Goal: Task Accomplishment & Management: Manage account settings

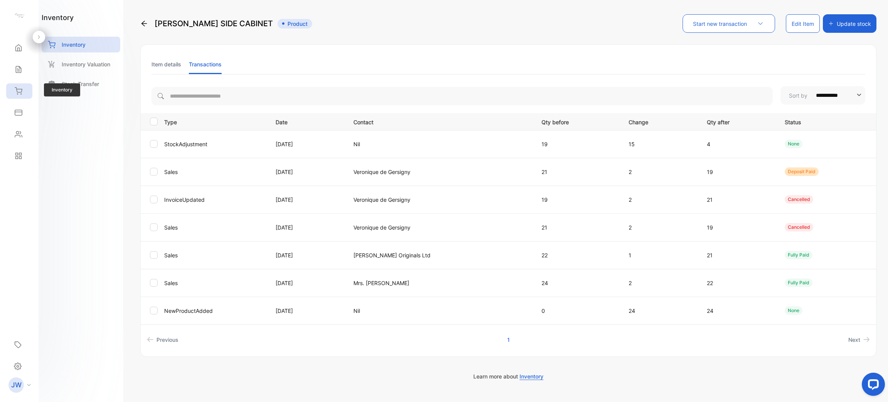
click at [17, 83] on div "Inventory" at bounding box center [19, 90] width 26 height 15
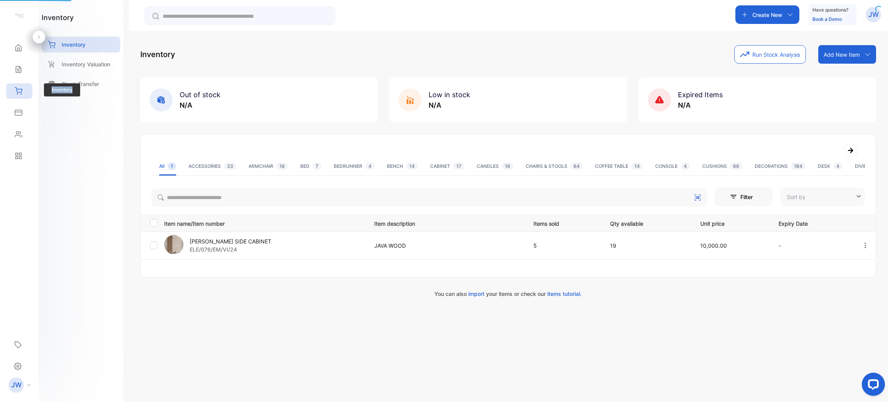
type input "**********"
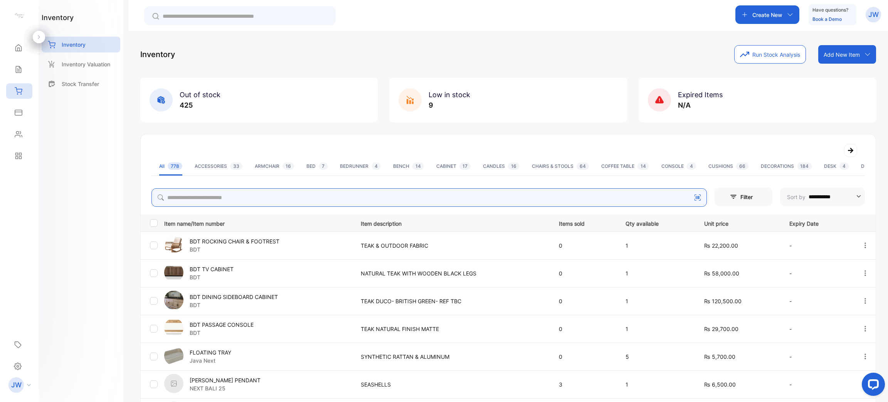
click at [191, 203] on input "search" at bounding box center [428, 197] width 555 height 18
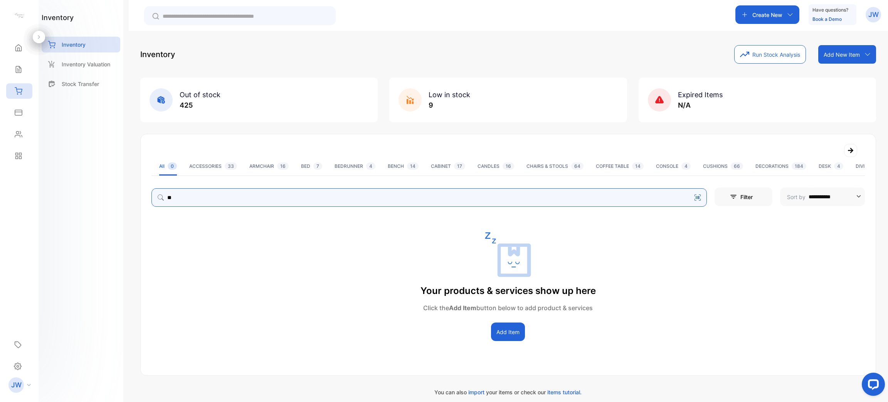
type input "*"
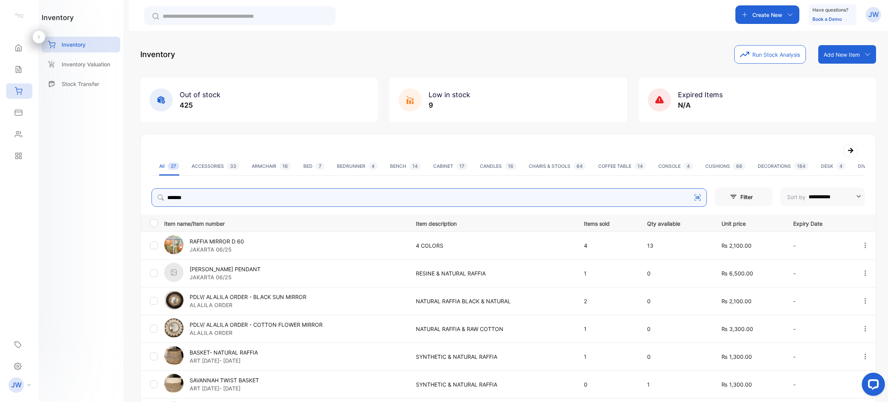
scroll to position [172, 0]
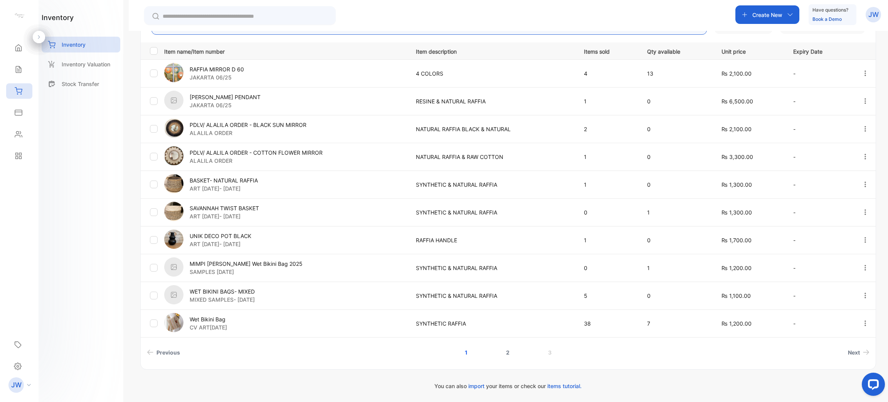
type input "******"
click at [504, 355] on link "2" at bounding box center [508, 352] width 22 height 14
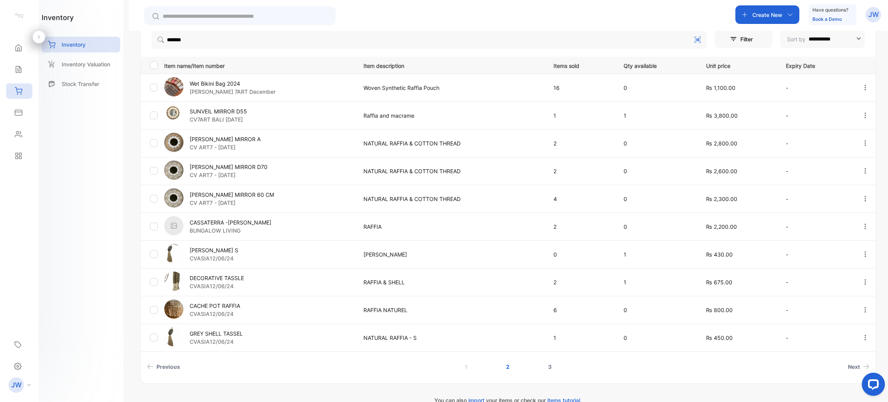
click at [540, 365] on link "3" at bounding box center [550, 366] width 22 height 14
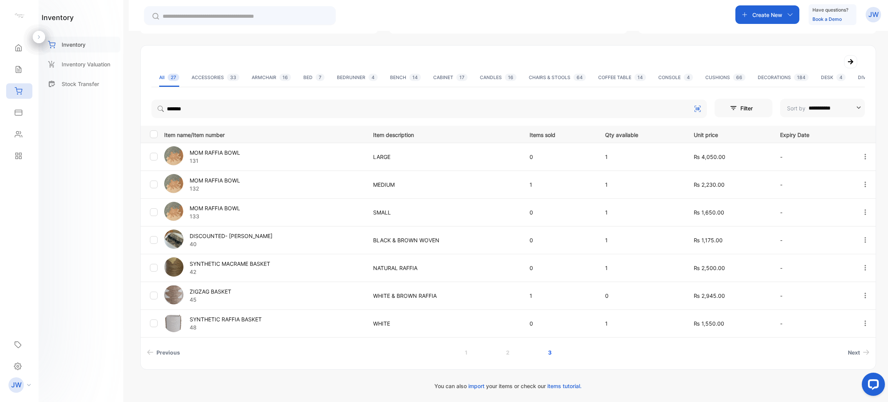
click at [77, 45] on p "Inventory" at bounding box center [74, 44] width 24 height 8
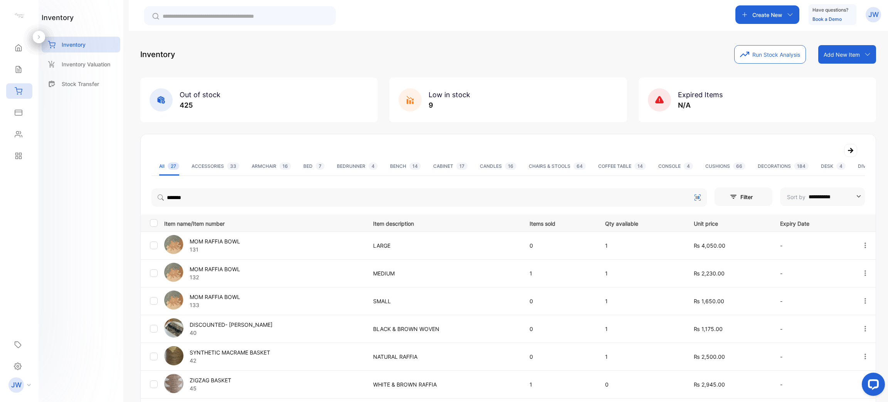
click at [843, 52] on p "Add New Item" at bounding box center [841, 54] width 36 height 8
click at [830, 66] on div "Add item manually" at bounding box center [847, 71] width 55 height 15
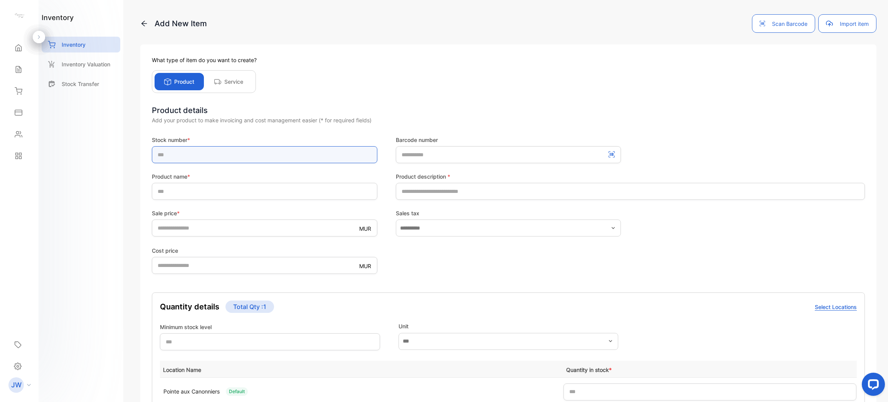
click at [341, 160] on input "text" at bounding box center [264, 154] width 225 height 17
type input "**********"
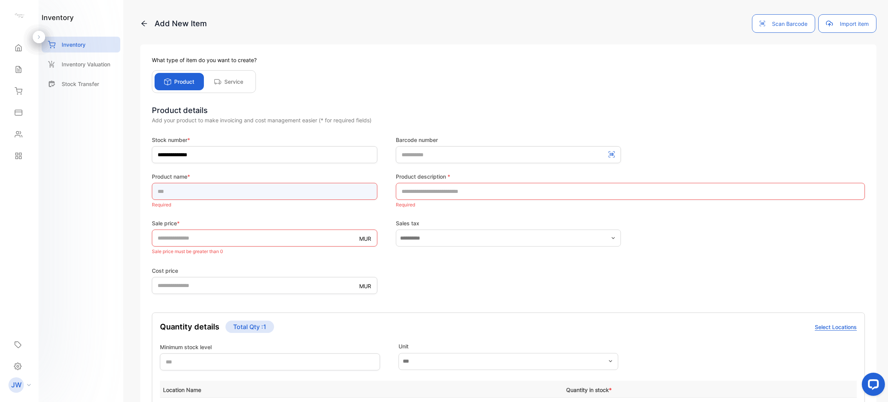
click at [242, 191] on input "text" at bounding box center [264, 191] width 225 height 17
type input "**********"
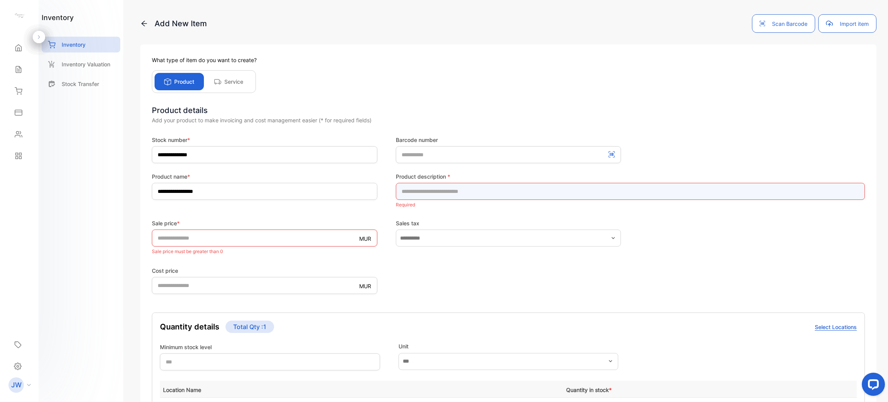
click at [437, 189] on input "text" at bounding box center [630, 191] width 469 height 17
type input "**********"
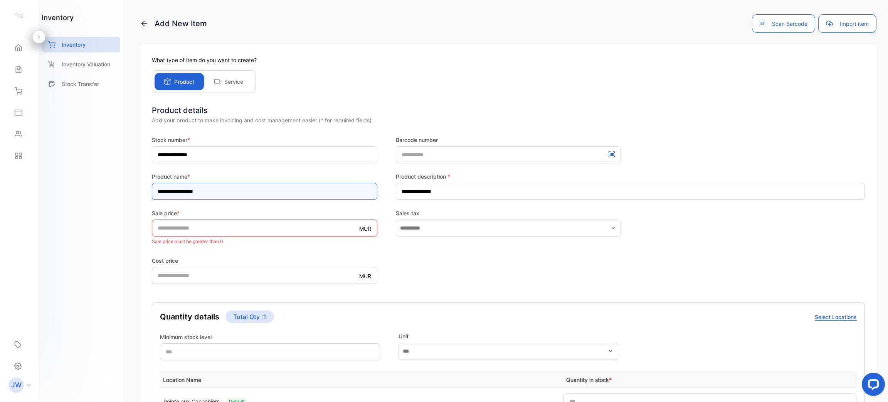
click at [293, 197] on input "**********" at bounding box center [264, 191] width 225 height 17
type input "**********"
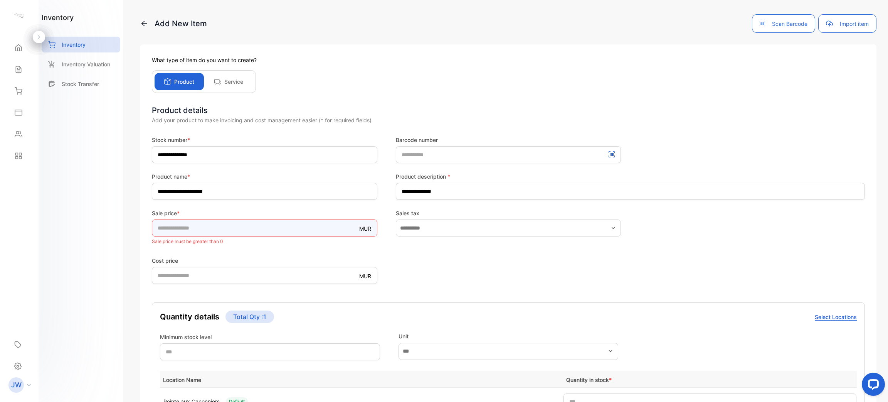
drag, startPoint x: 214, startPoint y: 231, endPoint x: 142, endPoint y: 226, distance: 71.8
click at [142, 226] on div "**********" at bounding box center [508, 271] width 736 height 455
type input "****"
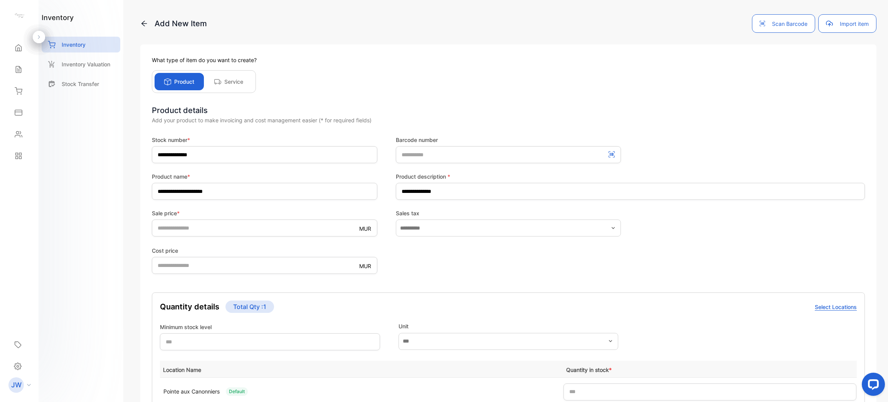
click at [460, 240] on form "**********" at bounding box center [508, 307] width 713 height 343
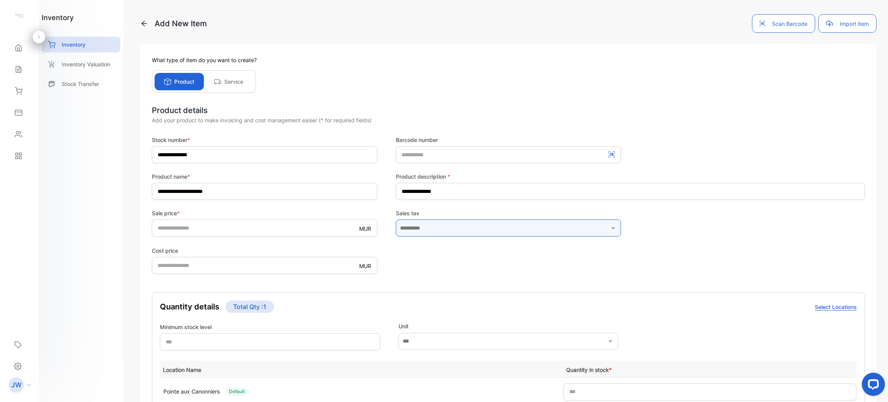
click at [450, 231] on input "text" at bounding box center [508, 227] width 225 height 17
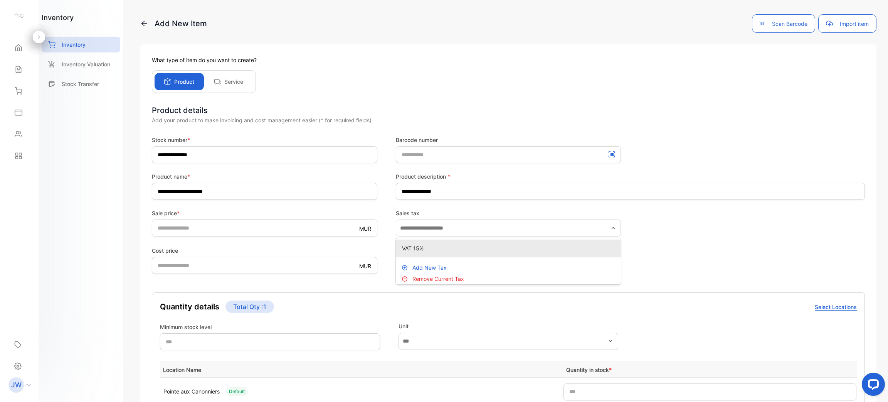
click at [425, 244] on div "VAT 15%" at bounding box center [508, 247] width 225 height 11
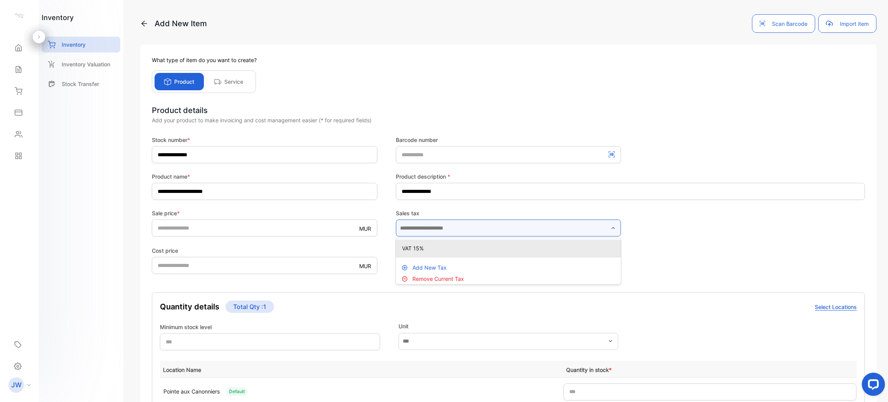
type input "*******"
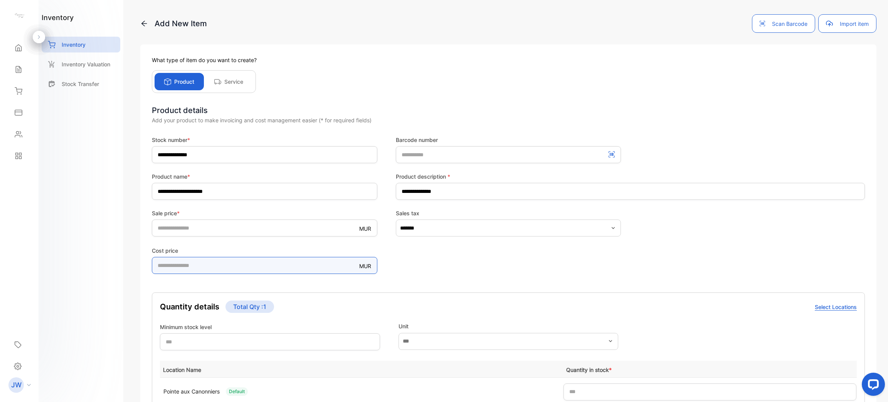
click at [222, 269] on price-inputcostofitem "*" at bounding box center [264, 265] width 225 height 17
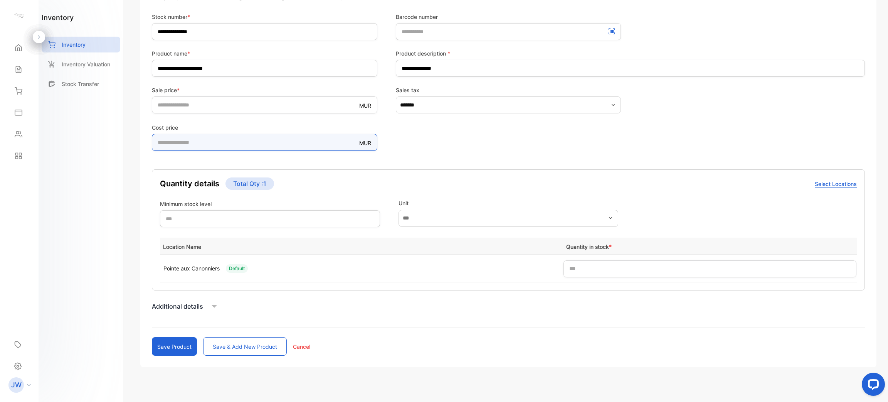
scroll to position [131, 0]
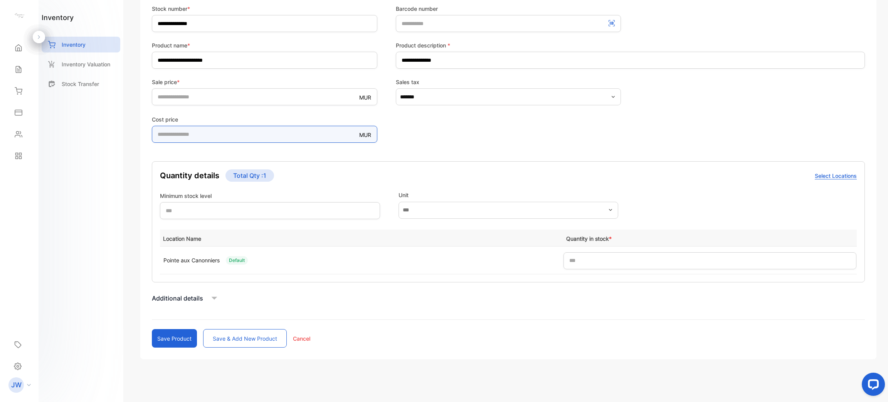
type price-inputcostofitem "*******"
click at [207, 299] on div "Additional details" at bounding box center [508, 298] width 713 height 12
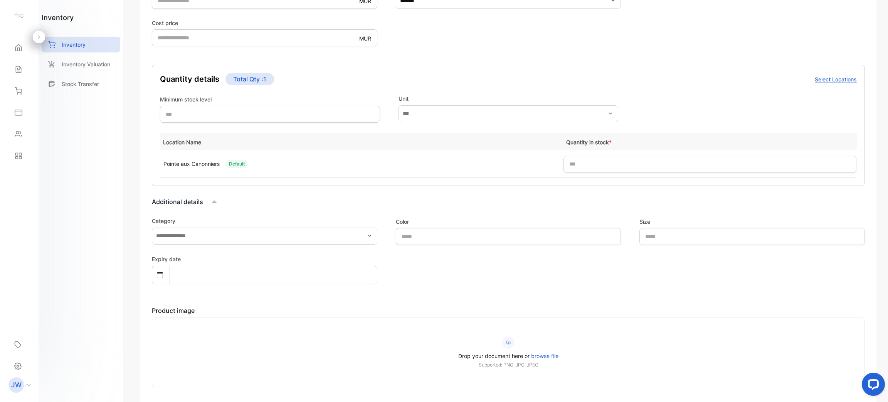
scroll to position [230, 0]
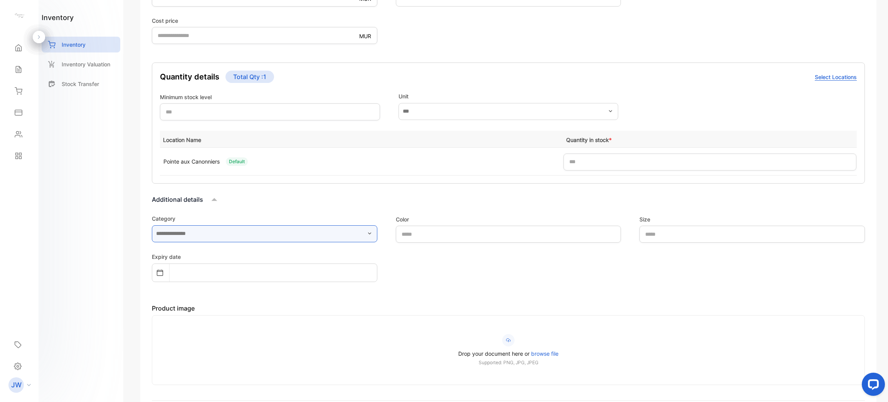
click at [366, 225] on input "text" at bounding box center [264, 233] width 225 height 17
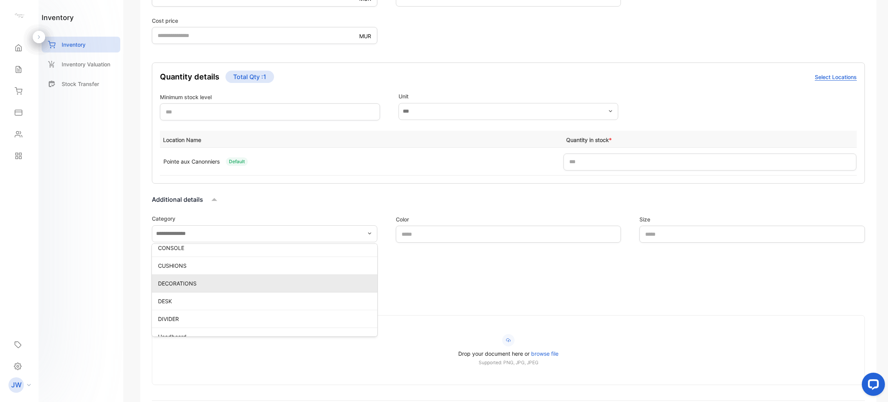
click at [281, 284] on p "DECORATIONS" at bounding box center [266, 283] width 216 height 8
type input "**********"
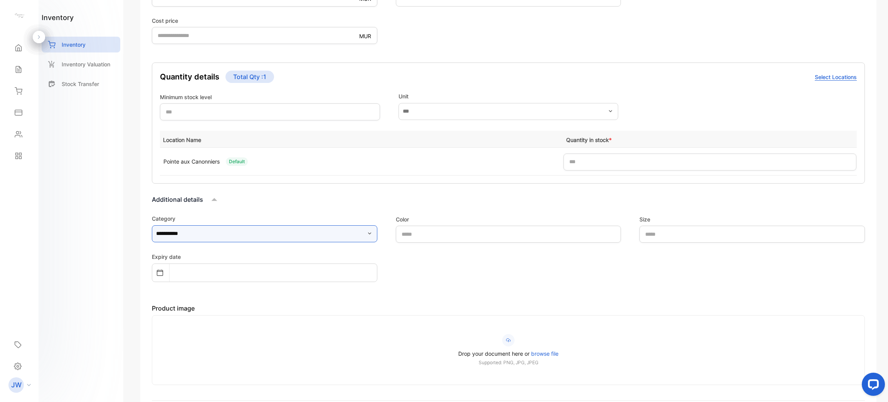
click at [361, 237] on input "**********" at bounding box center [264, 233] width 225 height 17
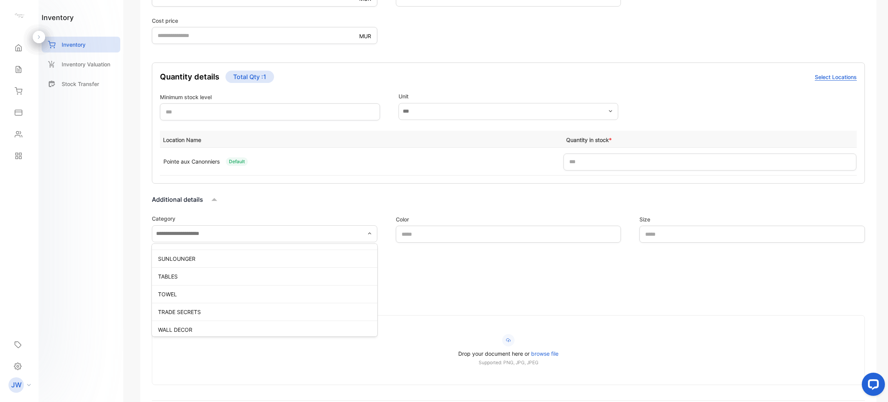
type input "**********"
click at [399, 272] on div "Expiry date" at bounding box center [508, 267] width 713 height 30
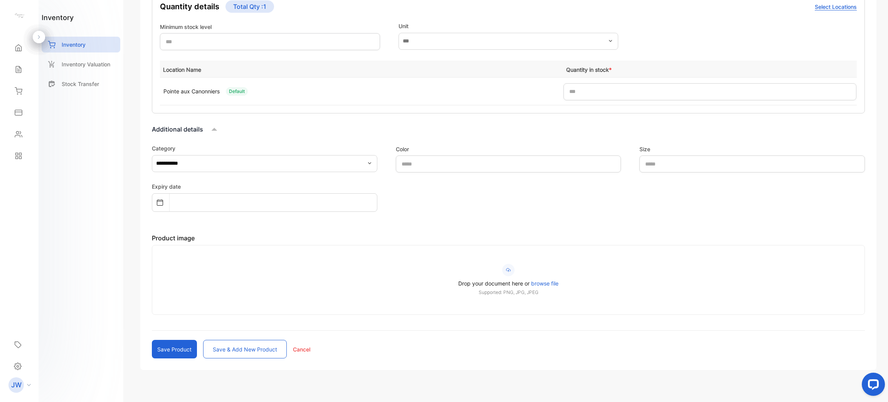
scroll to position [305, 0]
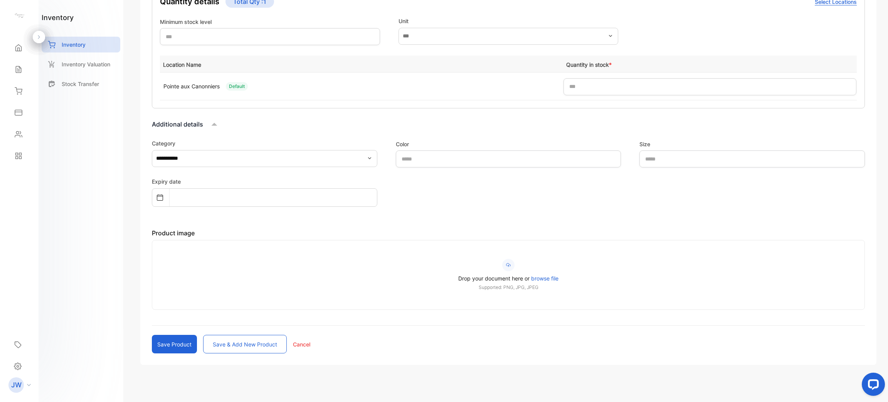
click at [230, 343] on button "Save & add new product" at bounding box center [245, 343] width 84 height 18
type input "*"
type price-inputcostofitem "*"
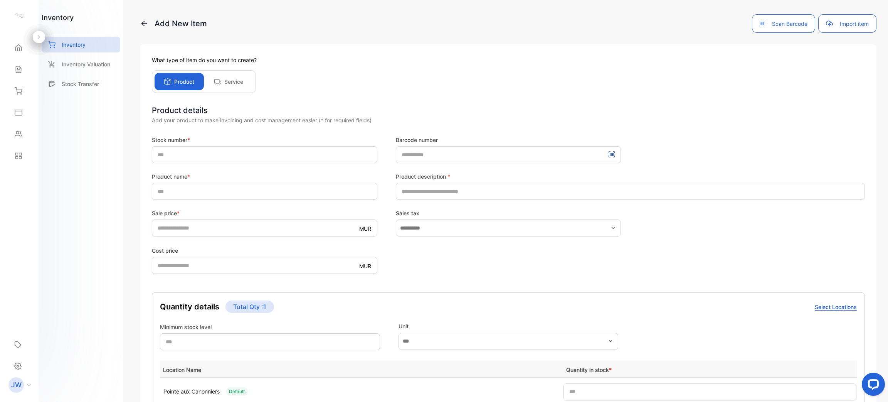
click at [254, 164] on form "Stock number * Barcode number Product name * Product description * Sale price *…" at bounding box center [508, 397] width 713 height 522
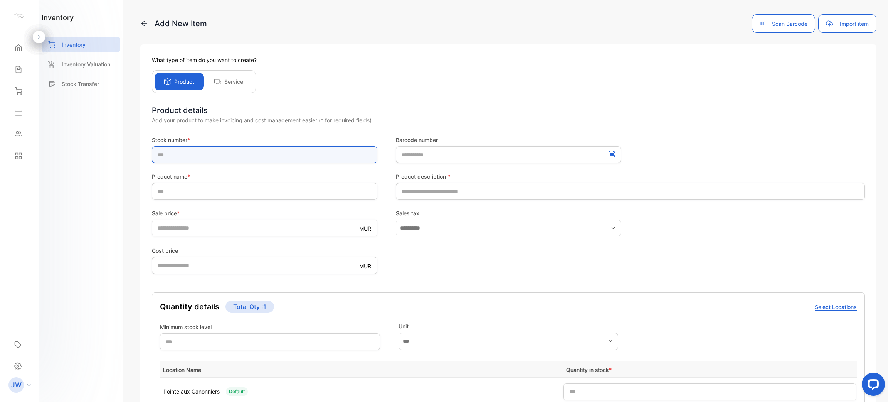
click at [247, 153] on input "text" at bounding box center [264, 154] width 225 height 17
type input "**********"
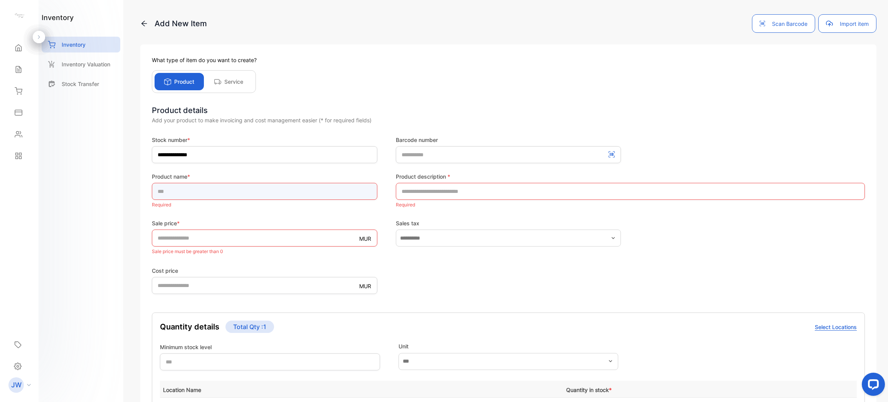
click at [207, 189] on input "text" at bounding box center [264, 191] width 225 height 17
type input "**********"
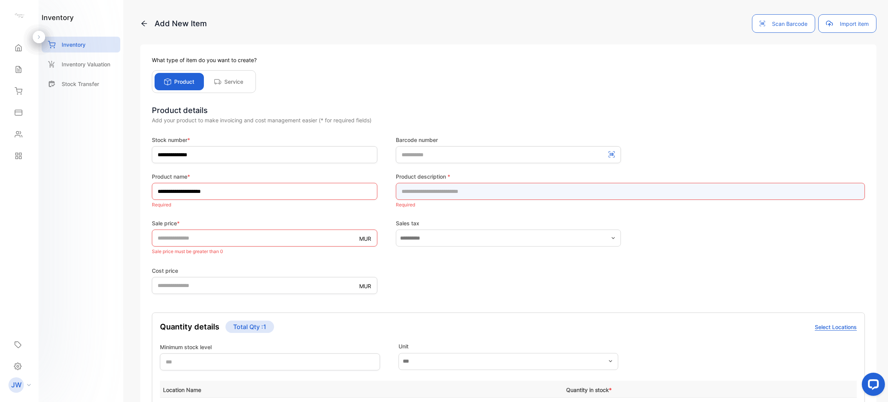
click at [426, 198] on input "text" at bounding box center [630, 191] width 469 height 17
type input "**********"
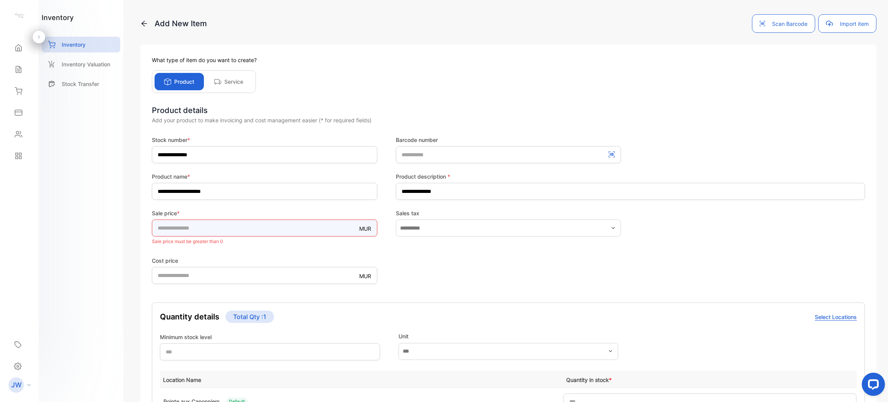
drag, startPoint x: 179, startPoint y: 232, endPoint x: 118, endPoint y: 241, distance: 61.5
click at [118, 241] on div "**********" at bounding box center [444, 208] width 888 height 417
type input "****"
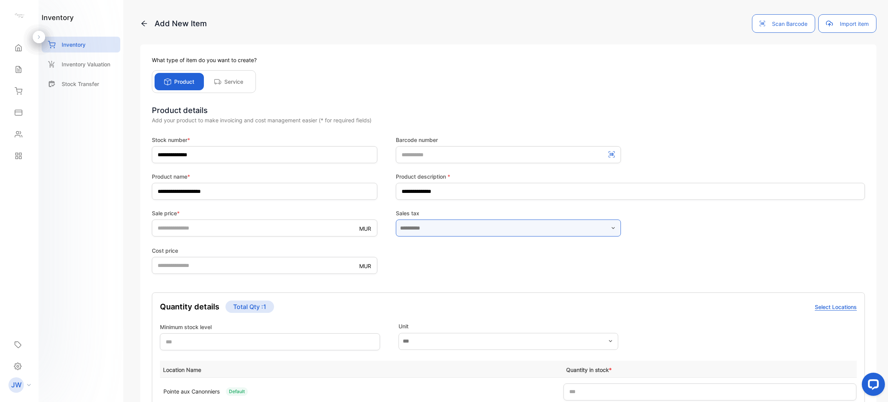
click at [431, 228] on input "text" at bounding box center [508, 227] width 225 height 17
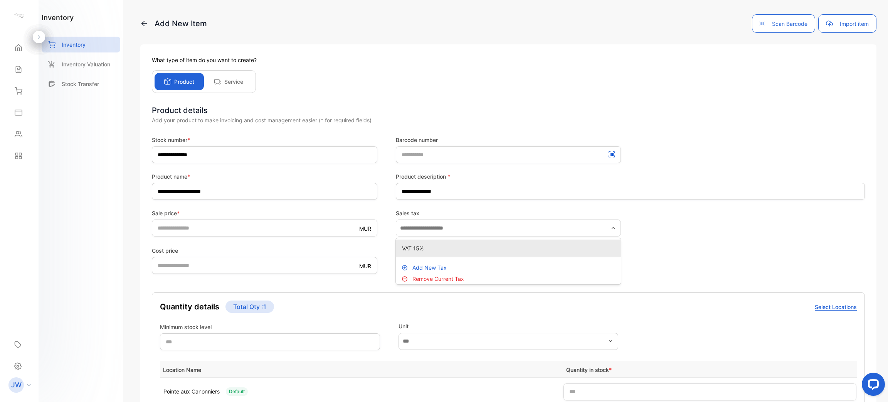
click at [416, 243] on div "VAT 15%" at bounding box center [508, 247] width 225 height 11
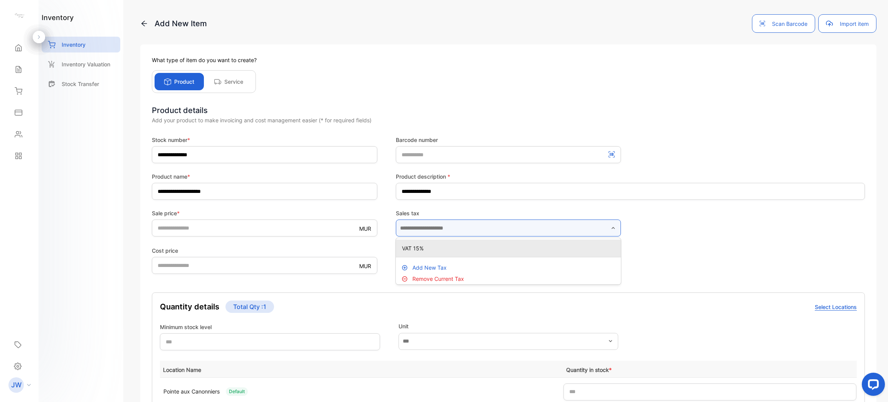
type input "*******"
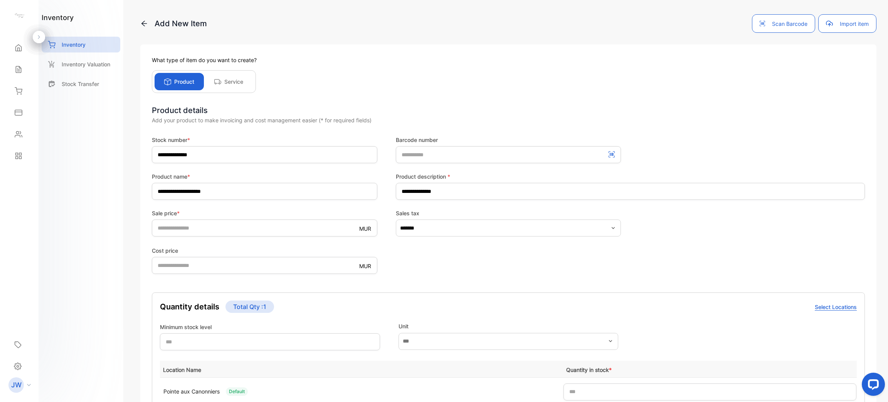
click at [235, 282] on form "**********" at bounding box center [508, 397] width 713 height 522
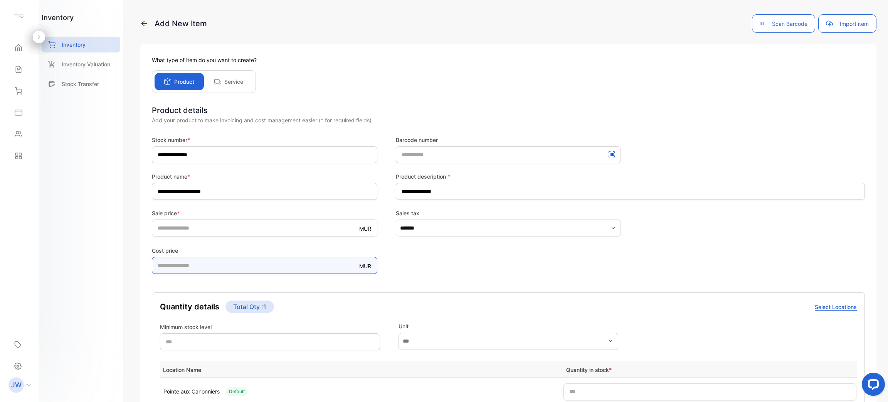
click at [232, 269] on price-inputcostofitem "*" at bounding box center [264, 265] width 225 height 17
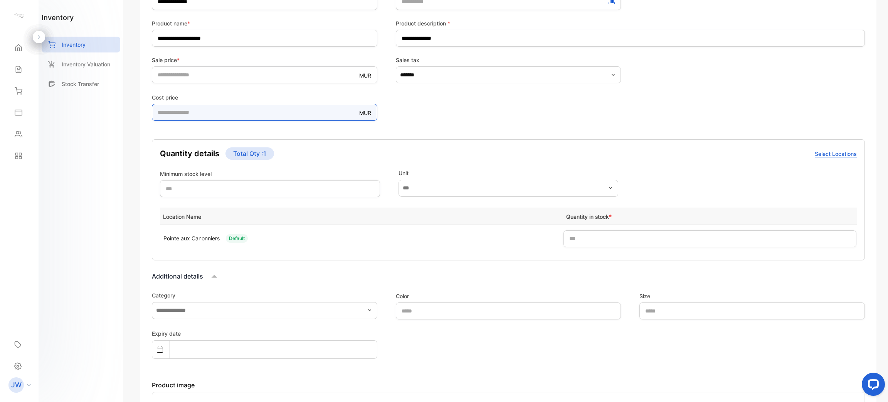
scroll to position [187, 0]
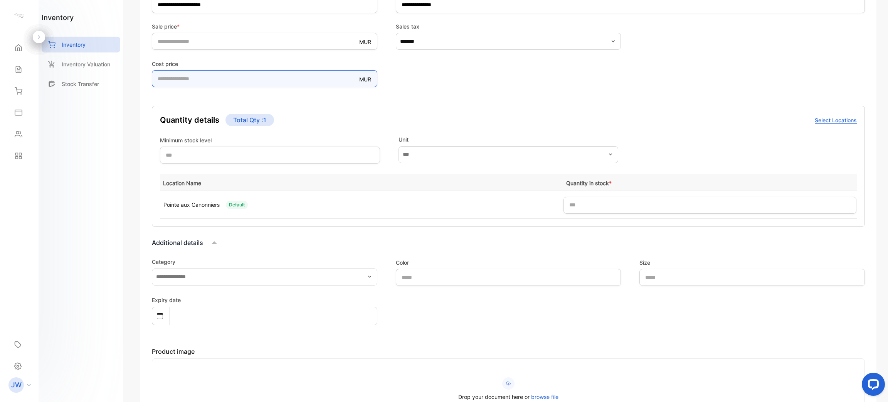
type price-inputcostofitem "*******"
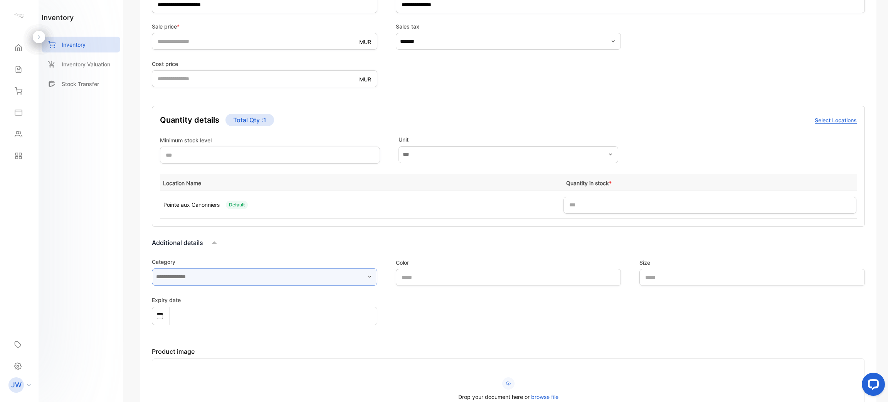
click at [368, 283] on input "text" at bounding box center [264, 276] width 225 height 17
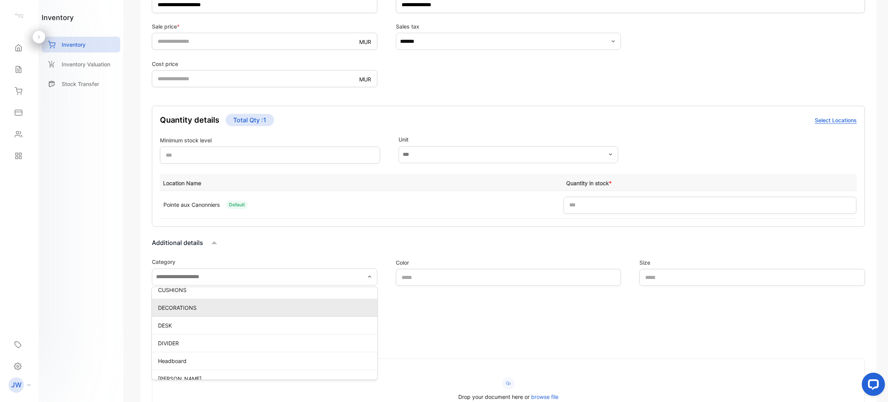
click at [315, 308] on p "DECORATIONS" at bounding box center [266, 307] width 216 height 8
type input "**********"
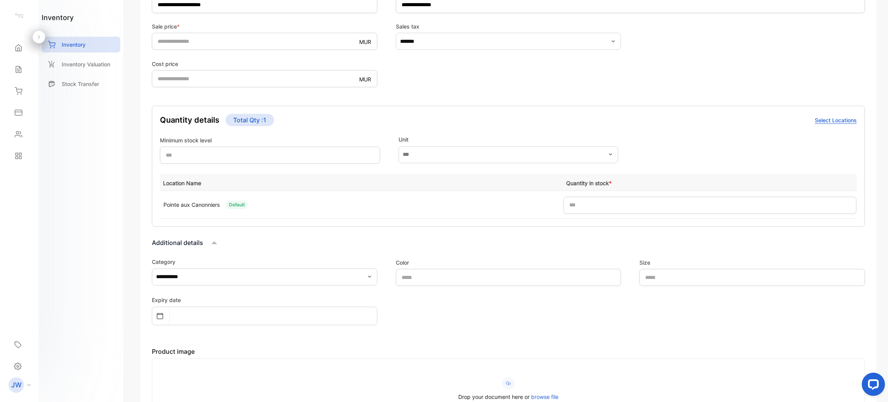
click at [393, 237] on div "Additional details" at bounding box center [508, 243] width 713 height 12
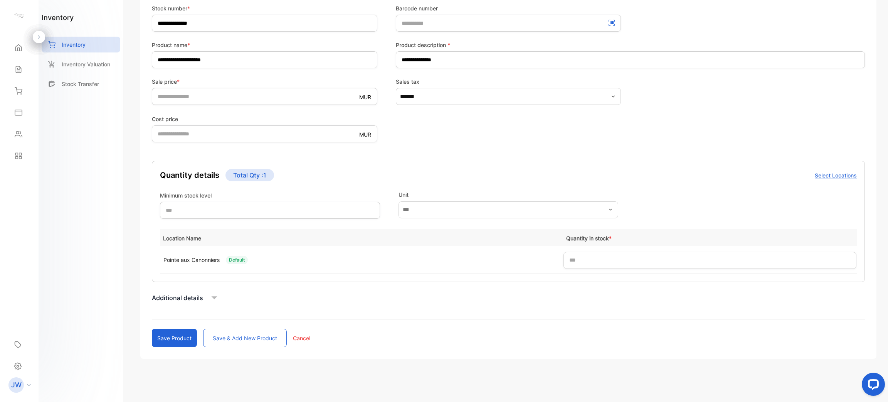
scroll to position [131, 0]
click at [201, 293] on p "Additional details" at bounding box center [177, 297] width 51 height 9
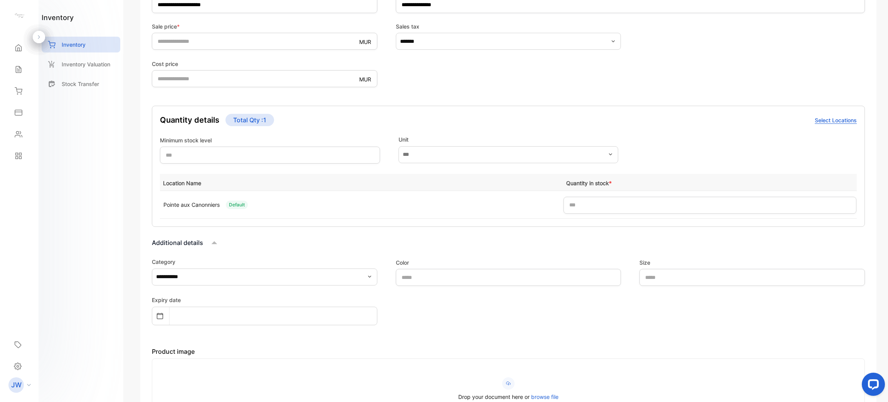
scroll to position [311, 0]
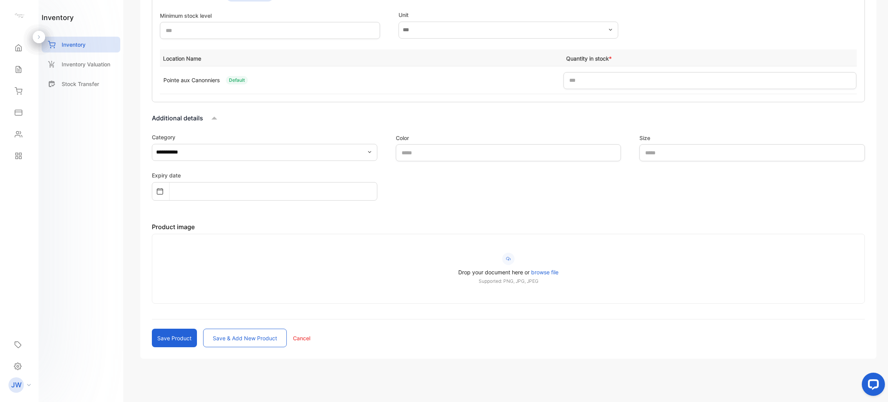
click at [181, 334] on button "Save product" at bounding box center [174, 337] width 45 height 18
type input "*"
type price-inputcostofitem "*"
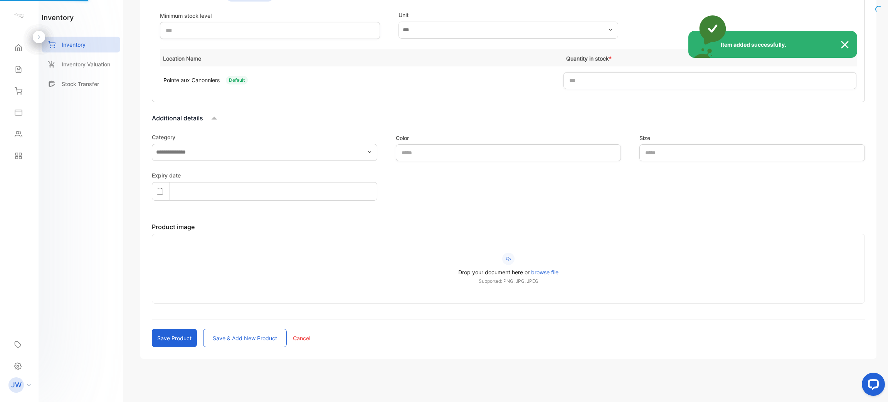
scroll to position [39, 0]
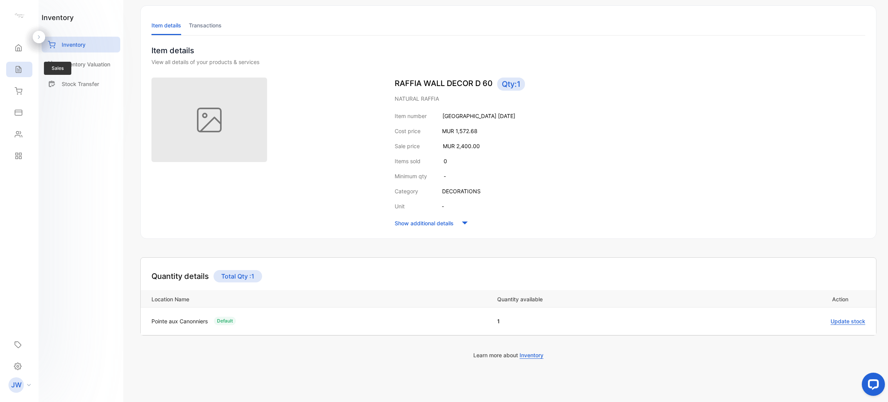
click at [8, 68] on div "Sales" at bounding box center [19, 69] width 26 height 15
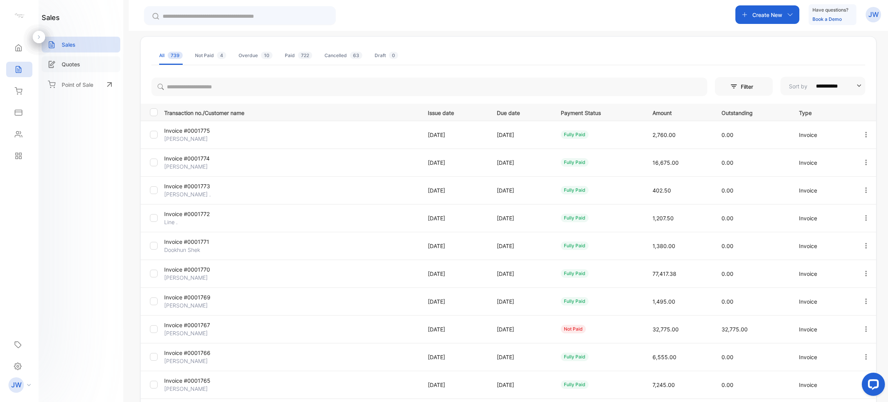
click at [89, 62] on div "Quotes" at bounding box center [81, 64] width 79 height 16
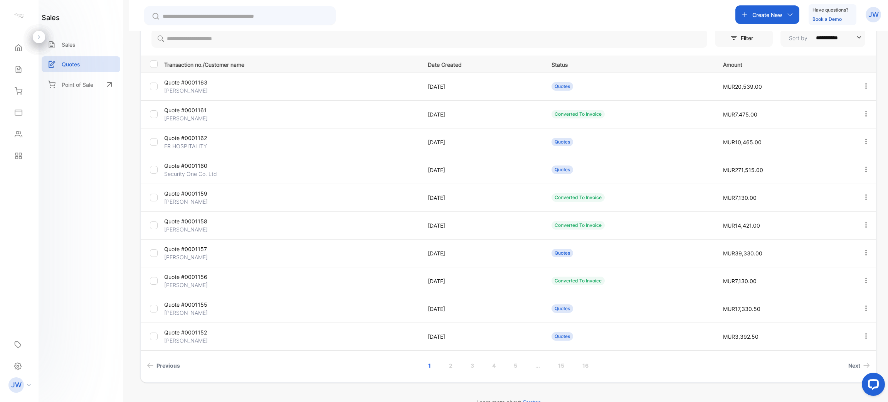
scroll to position [85, 0]
click at [448, 369] on link "2" at bounding box center [451, 365] width 22 height 14
click at [201, 108] on p "Quote #0001154" at bounding box center [206, 110] width 85 height 8
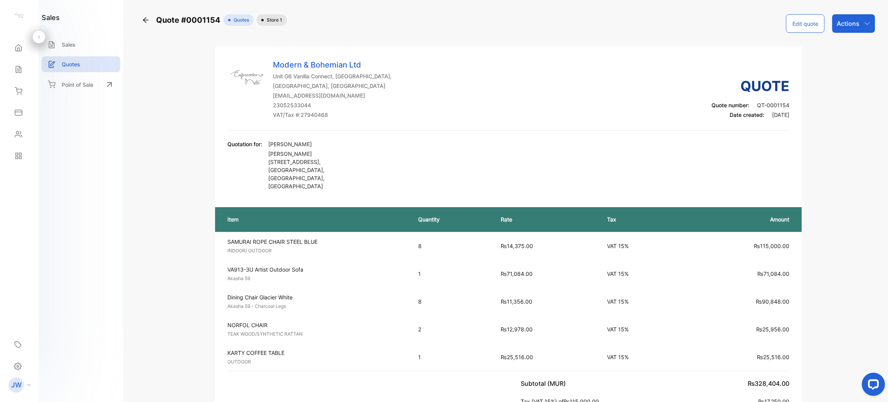
click at [845, 34] on div "Quote #0001154 Quotes Store 1 Edit quote Actions Modern & Bohemian Ltd Unit G6 …" at bounding box center [508, 334] width 736 height 640
click at [844, 31] on div "Actions" at bounding box center [853, 23] width 43 height 18
click at [834, 51] on div "Convert to Invoice" at bounding box center [837, 48] width 73 height 15
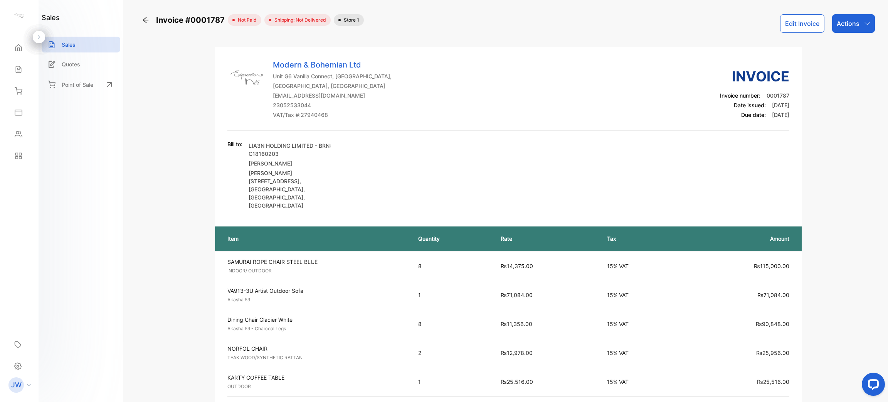
click at [801, 20] on button "Edit Invoice" at bounding box center [802, 23] width 44 height 18
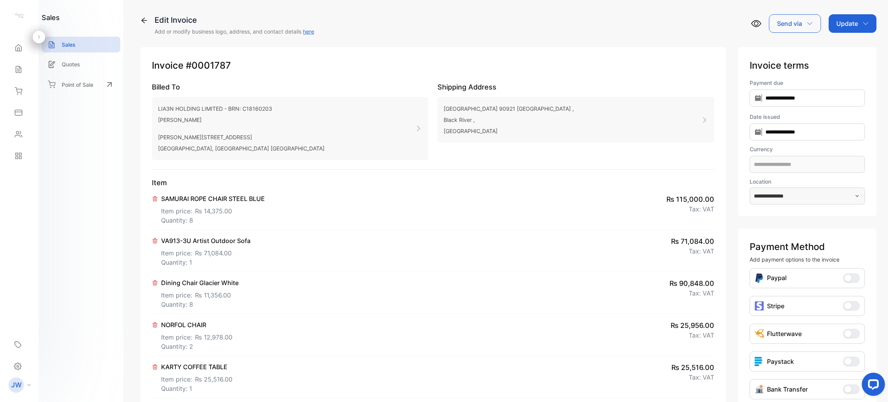
type input "**********"
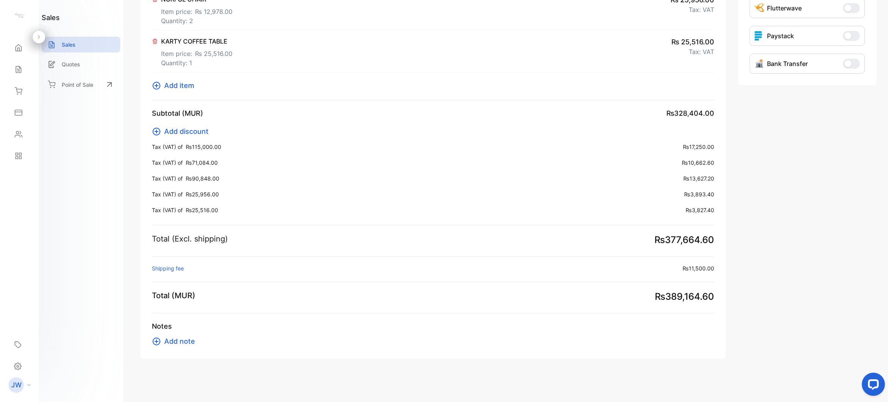
type input "**********"
click at [850, 64] on button "Bank Transfer" at bounding box center [851, 64] width 17 height 10
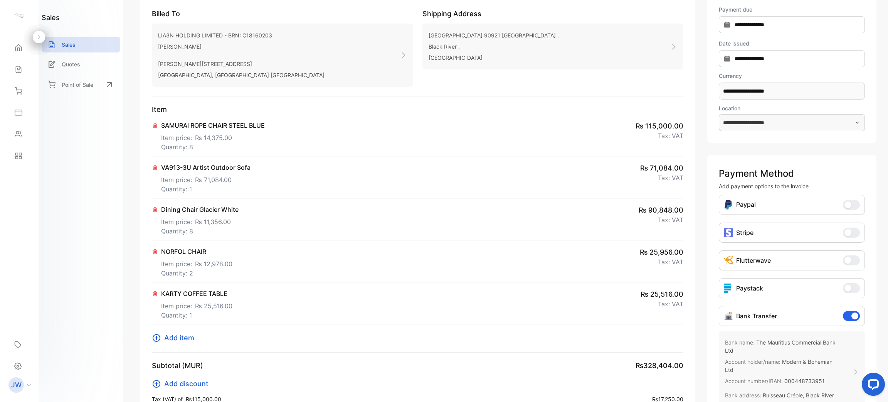
scroll to position [0, 0]
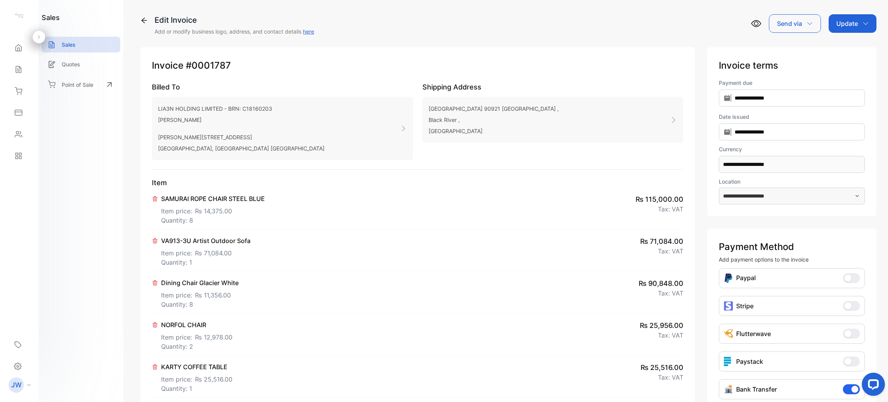
click at [858, 25] on div "Update" at bounding box center [853, 23] width 48 height 18
click at [851, 47] on div "Invoice" at bounding box center [854, 48] width 44 height 15
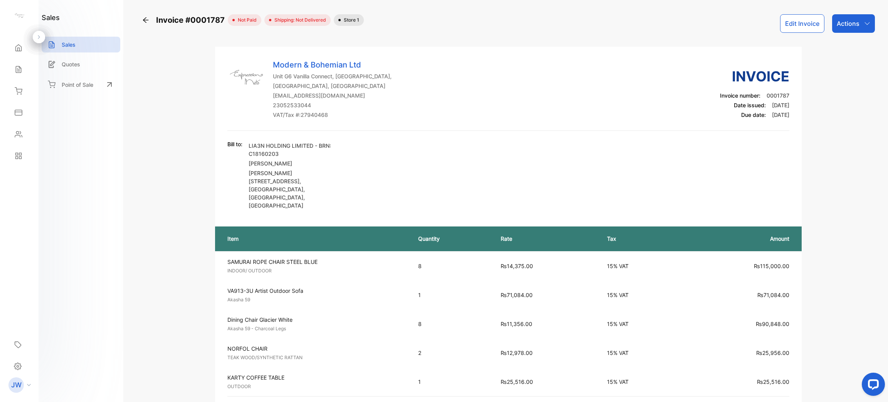
click at [857, 25] on div "Actions" at bounding box center [853, 23] width 43 height 18
click at [755, 123] on div "Modern & Bohemian Ltd Unit G6 Vanilla Connect, Black River, Black River, Maurit…" at bounding box center [508, 95] width 562 height 72
click at [789, 26] on button "Edit Invoice" at bounding box center [802, 23] width 44 height 18
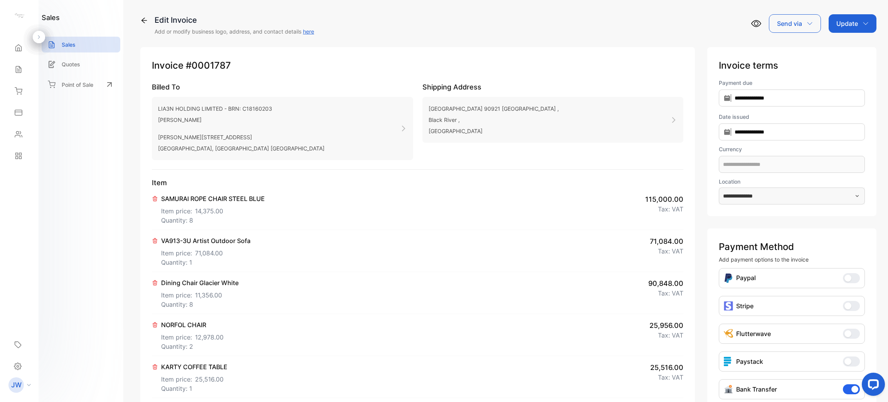
scroll to position [325, 0]
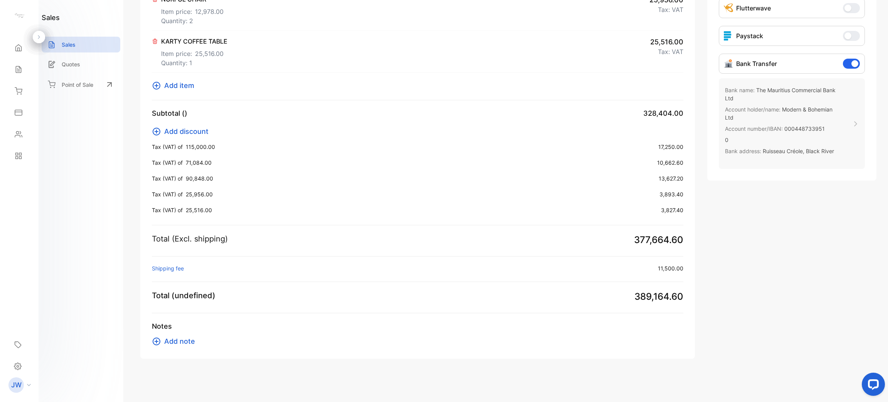
type input "**********"
click at [171, 343] on span "Add note" at bounding box center [179, 341] width 31 height 10
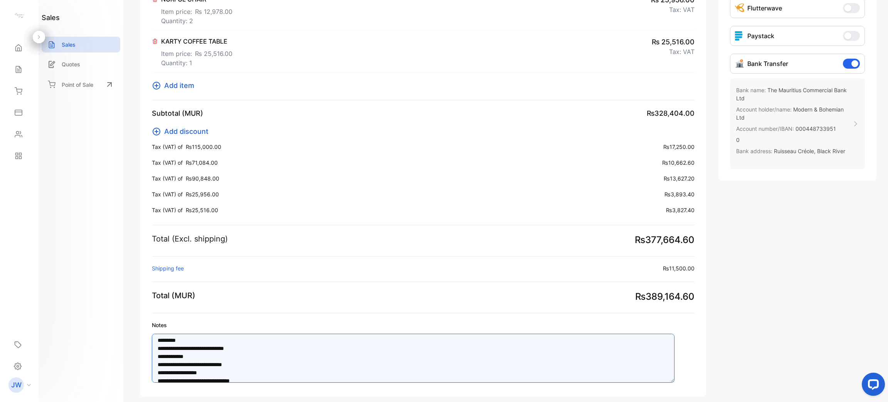
scroll to position [0, 0]
drag, startPoint x: 284, startPoint y: 374, endPoint x: 134, endPoint y: 325, distance: 157.7
click at [134, 325] on div "Edit Invoice Add or modify business logo, address, and contact details here Sen…" at bounding box center [508, 201] width 759 height 402
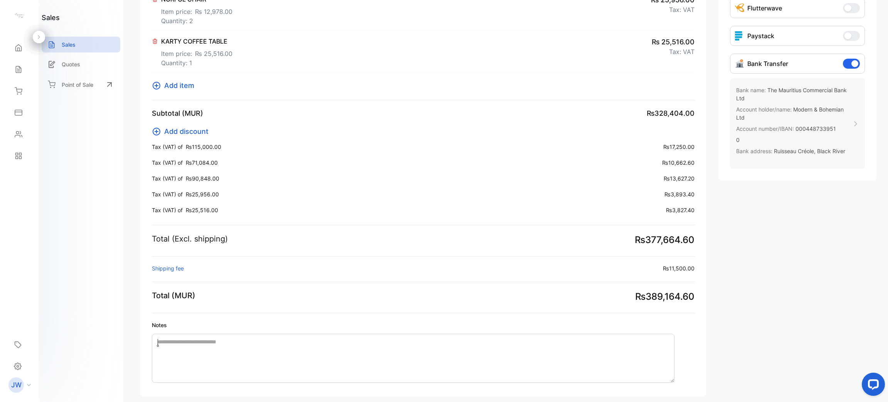
click at [231, 318] on div "Invoice #0001787 Billed To LIA3N HOLDING LIMITED - BRN: C18160203 Abdel Djebali…" at bounding box center [423, 59] width 566 height 674
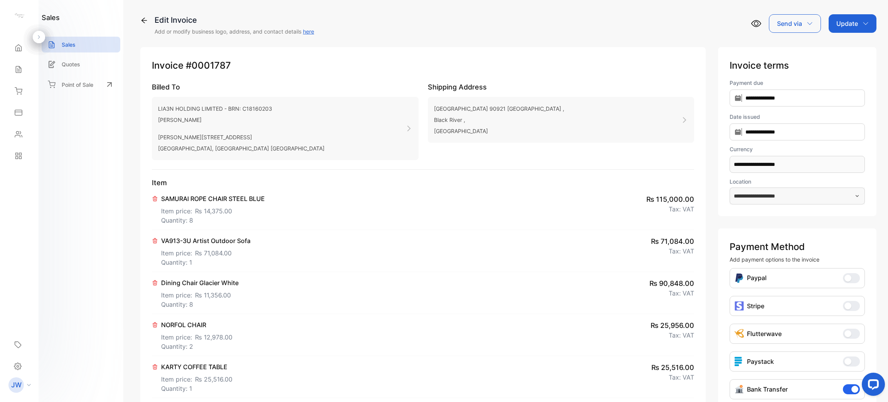
click at [844, 25] on p "Update" at bounding box center [847, 23] width 22 height 9
click at [837, 39] on div "Invoice" at bounding box center [854, 50] width 44 height 24
click at [838, 40] on div "Invoice" at bounding box center [854, 50] width 44 height 24
click at [850, 52] on div "Invoice" at bounding box center [854, 48] width 44 height 15
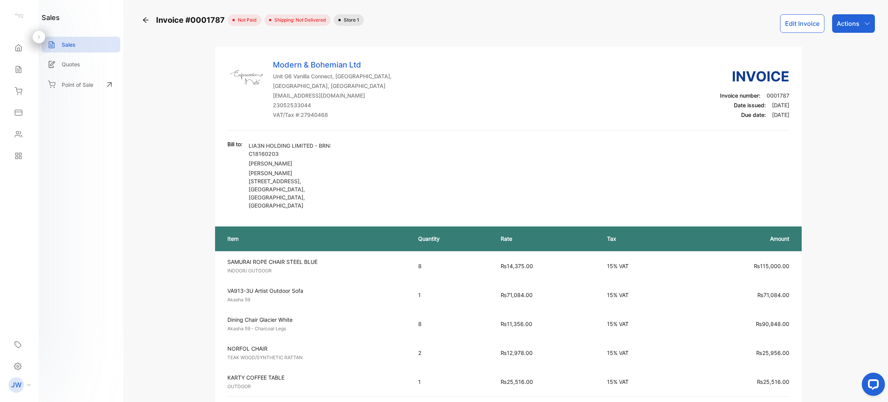
click at [847, 27] on p "Actions" at bounding box center [848, 23] width 23 height 9
click at [827, 218] on div "Download PDF" at bounding box center [836, 218] width 76 height 15
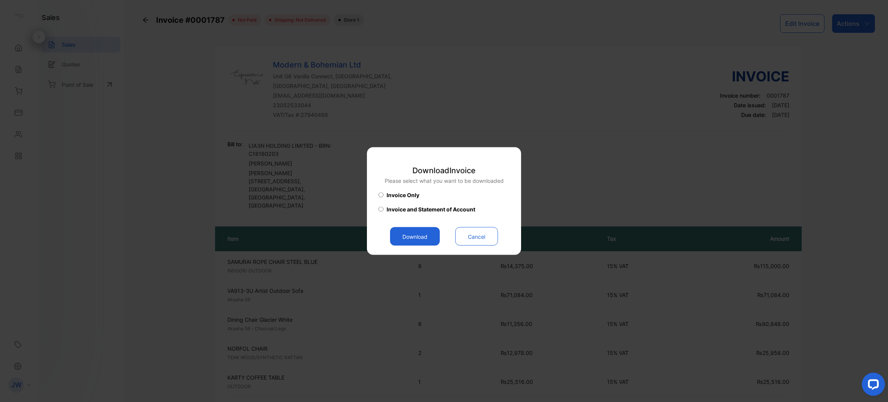
click at [420, 235] on button "Download" at bounding box center [415, 236] width 50 height 18
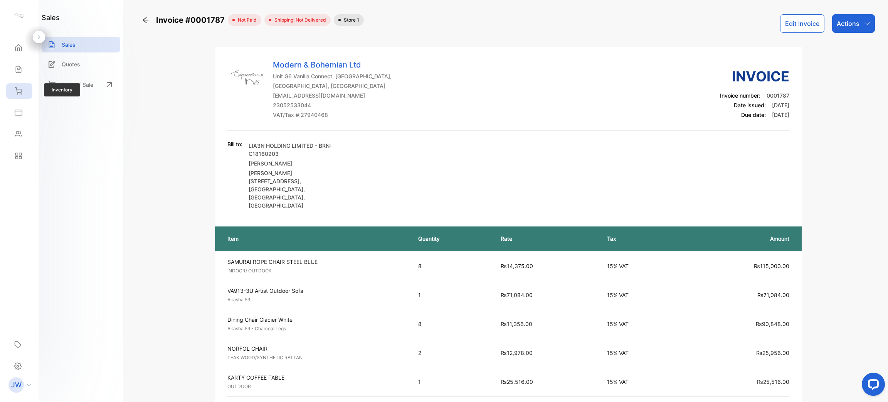
click at [21, 87] on icon at bounding box center [19, 91] width 8 height 8
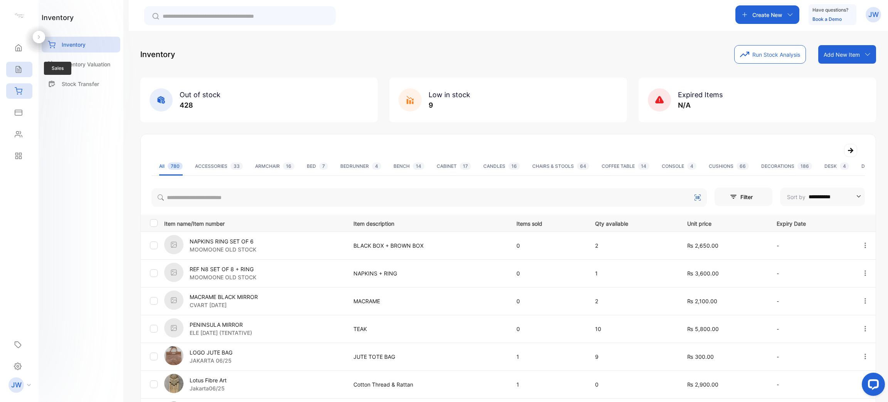
click at [22, 72] on icon at bounding box center [19, 70] width 8 height 8
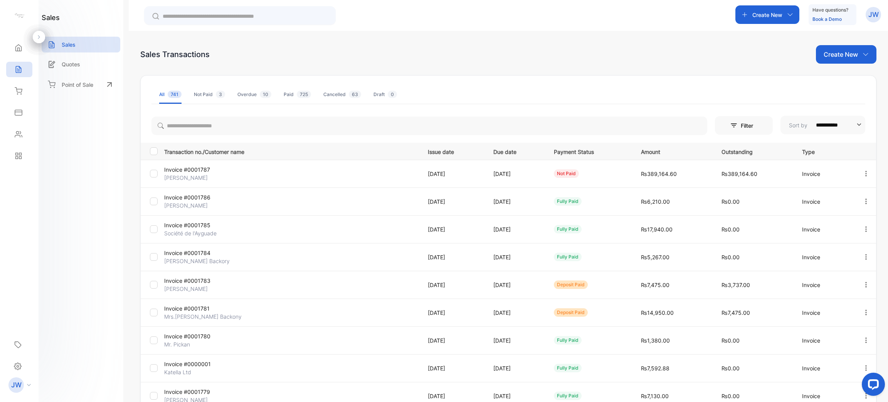
click at [843, 124] on input "**********" at bounding box center [834, 125] width 49 height 18
type input "**********"
click at [819, 126] on input "**********" at bounding box center [834, 125] width 49 height 18
click at [771, 132] on div "**********" at bounding box center [508, 124] width 735 height 22
click at [742, 124] on p "Filter" at bounding box center [749, 125] width 17 height 8
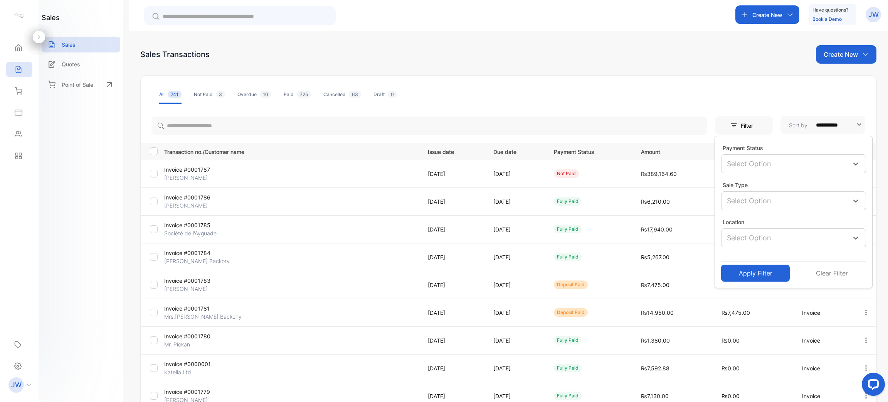
click at [744, 160] on p "Select Option" at bounding box center [749, 163] width 44 height 10
click at [732, 219] on div at bounding box center [733, 218] width 8 height 8
click at [745, 281] on div "Apply Filter Clear Filter" at bounding box center [793, 266] width 157 height 34
click at [746, 274] on button "Apply Filter" at bounding box center [755, 271] width 69 height 17
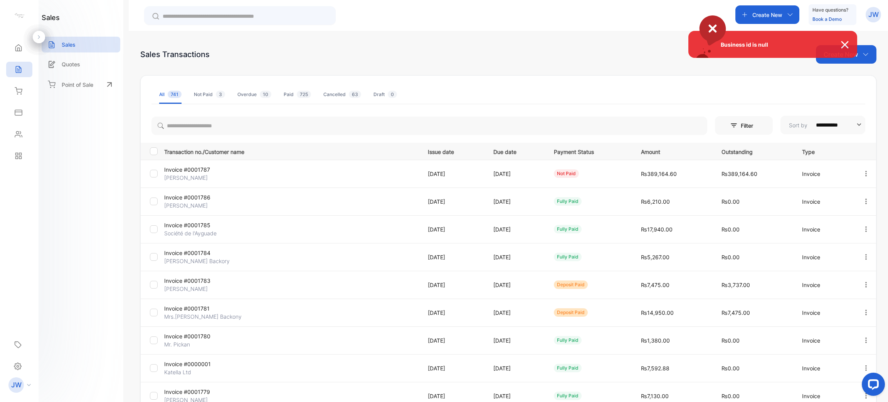
click at [94, 51] on div "Business id is null" at bounding box center [444, 201] width 888 height 402
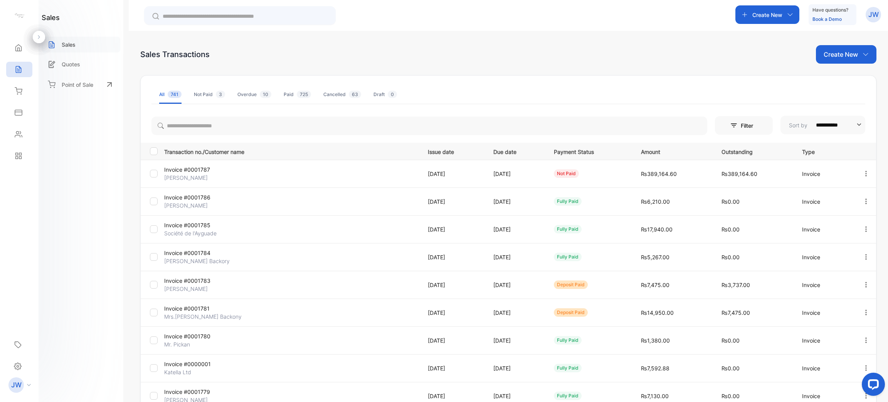
click at [74, 45] on p "Sales" at bounding box center [69, 44] width 14 height 8
click at [734, 119] on div "Filter" at bounding box center [744, 125] width 58 height 18
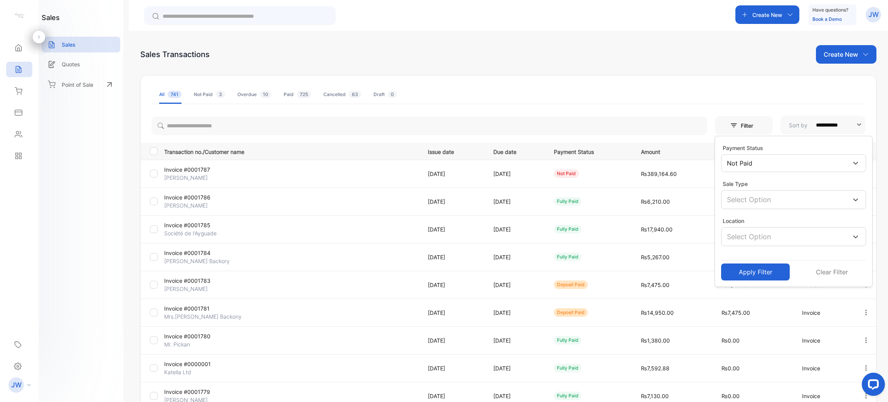
click at [761, 184] on div "Sale Type" at bounding box center [793, 183] width 145 height 10
click at [750, 198] on p "Select Option" at bounding box center [749, 199] width 44 height 10
click at [732, 221] on div at bounding box center [733, 221] width 8 height 8
click at [750, 272] on button "Apply Filter" at bounding box center [755, 270] width 69 height 17
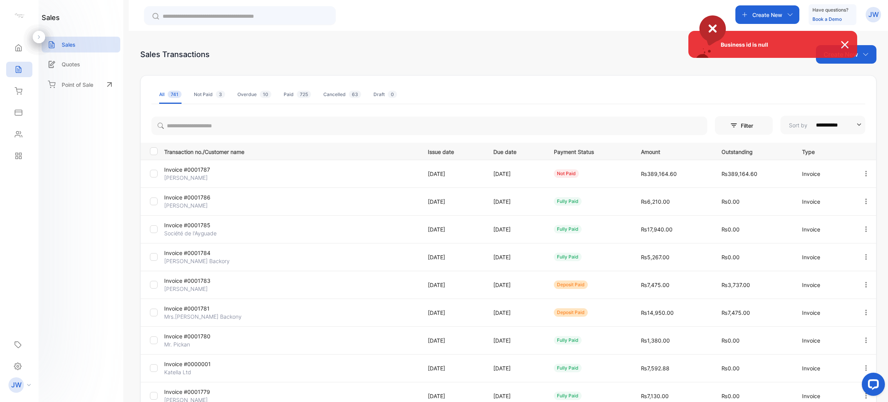
click at [753, 129] on div "Business id is null" at bounding box center [444, 201] width 888 height 402
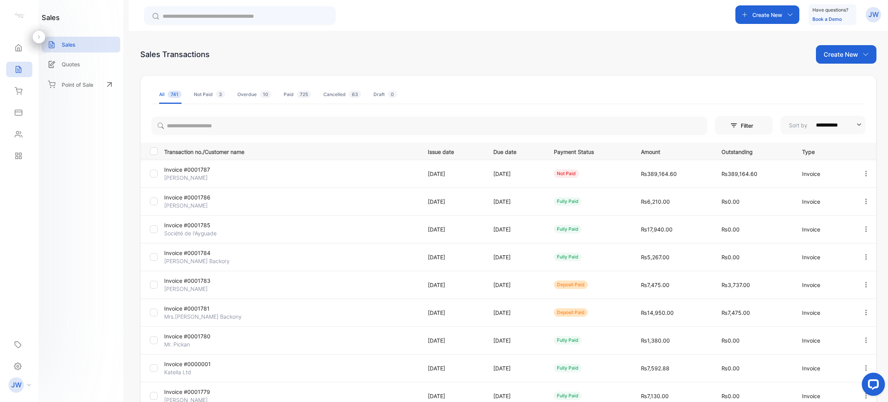
click at [751, 138] on div "**********" at bounding box center [508, 286] width 735 height 346
click at [748, 126] on p "Filter" at bounding box center [749, 125] width 17 height 8
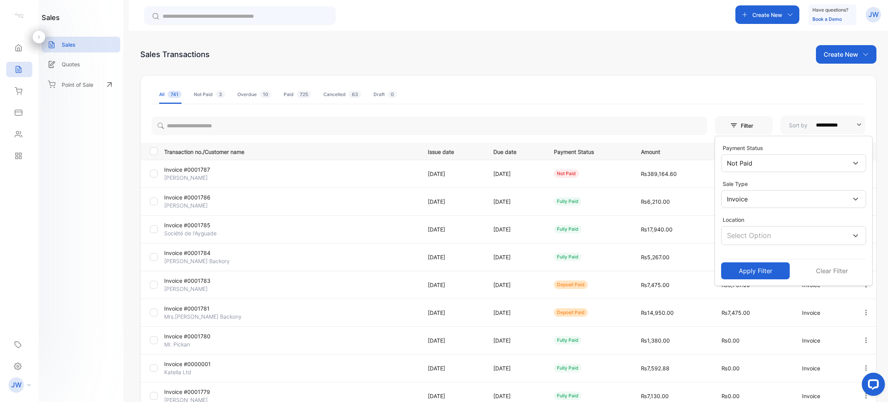
click at [752, 225] on div "Location Select Option" at bounding box center [793, 229] width 145 height 31
click at [746, 238] on p "Select Option" at bounding box center [749, 235] width 44 height 10
click at [743, 237] on p "Select Option" at bounding box center [749, 235] width 44 height 10
drag, startPoint x: 738, startPoint y: 269, endPoint x: 736, endPoint y: 262, distance: 6.8
click at [736, 262] on button "Apply Filter" at bounding box center [755, 270] width 69 height 17
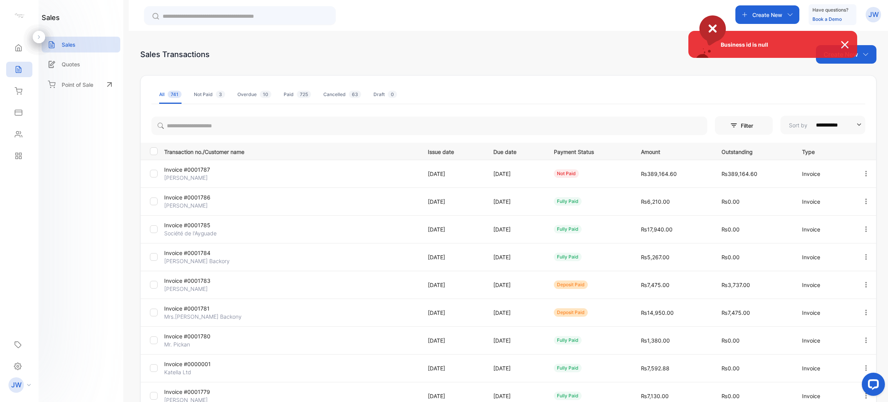
click at [199, 99] on div "Business id is null" at bounding box center [444, 201] width 888 height 402
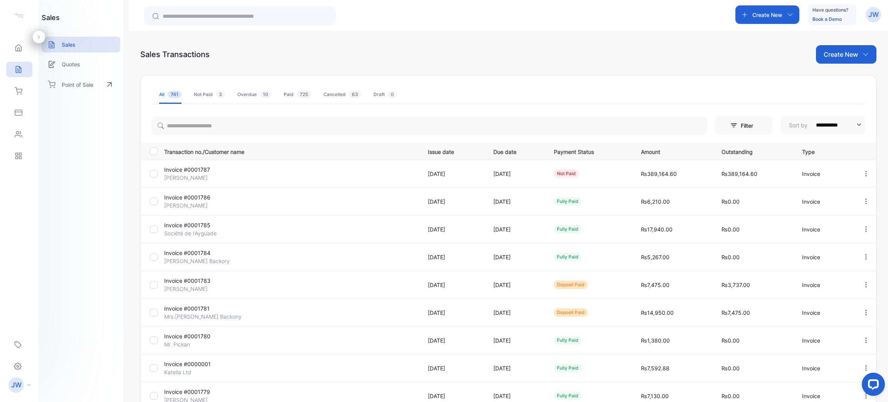
click at [199, 99] on li "Not Paid 3" at bounding box center [209, 94] width 31 height 18
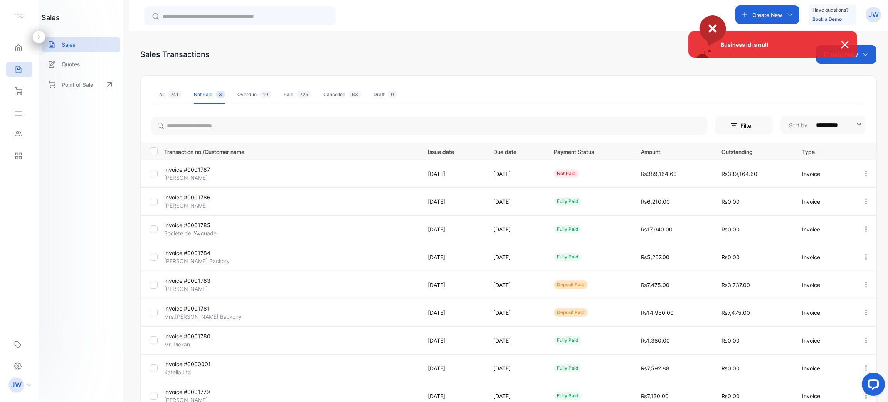
click at [171, 100] on div "Business id is null" at bounding box center [444, 201] width 888 height 402
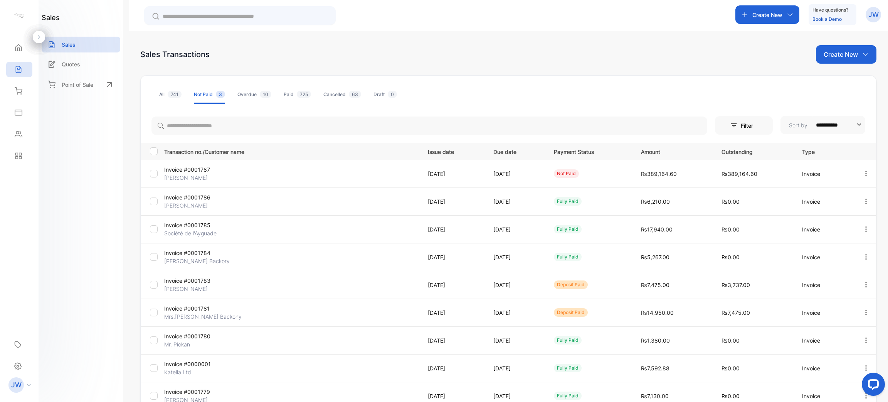
click at [171, 100] on li "All 741" at bounding box center [170, 94] width 22 height 18
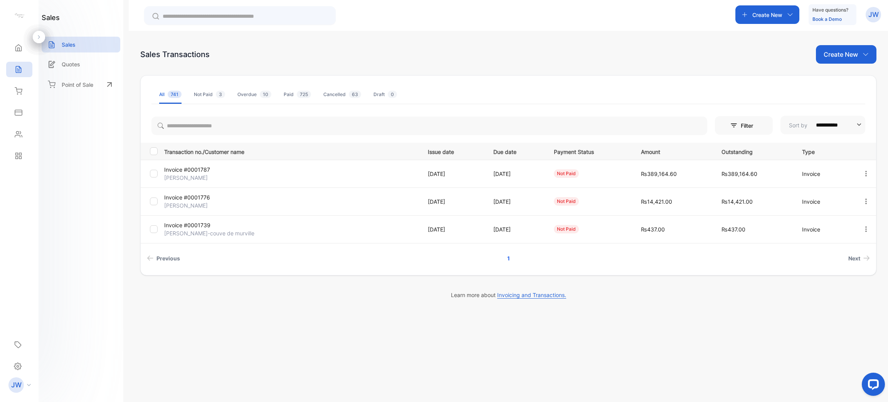
click at [202, 199] on p "Invoice #0001776" at bounding box center [206, 197] width 85 height 8
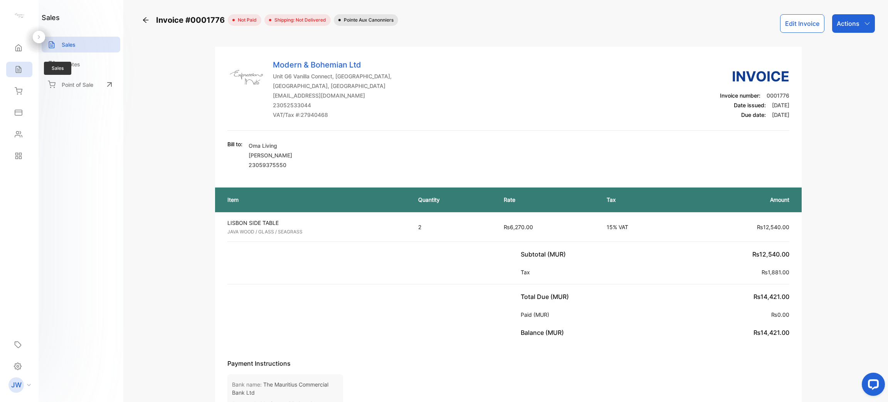
click at [18, 71] on icon at bounding box center [18, 69] width 5 height 7
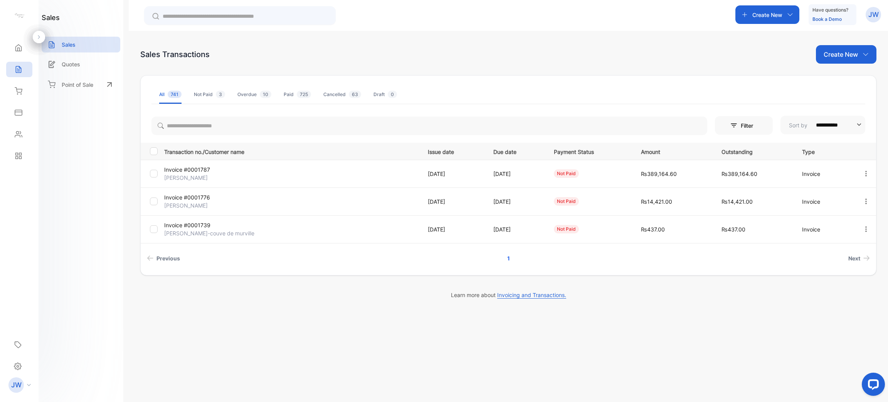
click at [771, 124] on div "Filter" at bounding box center [744, 125] width 58 height 18
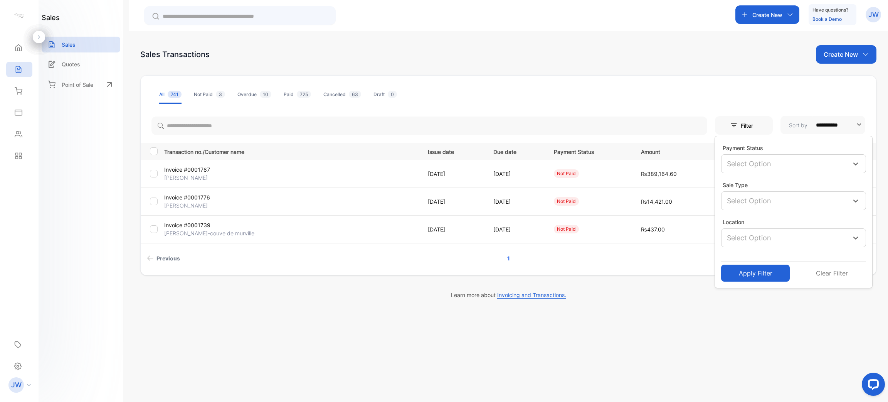
click at [751, 156] on div "Select Option" at bounding box center [793, 163] width 145 height 19
click at [734, 201] on div at bounding box center [733, 201] width 8 height 8
click at [734, 239] on div "Overdue" at bounding box center [793, 233] width 145 height 17
click at [732, 204] on div "Deposit Paid" at bounding box center [793, 200] width 145 height 17
click at [734, 235] on div at bounding box center [733, 234] width 8 height 8
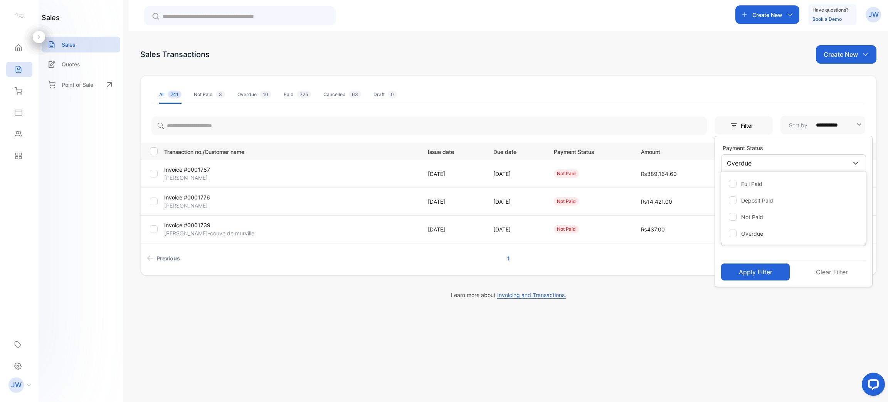
click at [750, 269] on button "Apply Filter" at bounding box center [755, 271] width 69 height 17
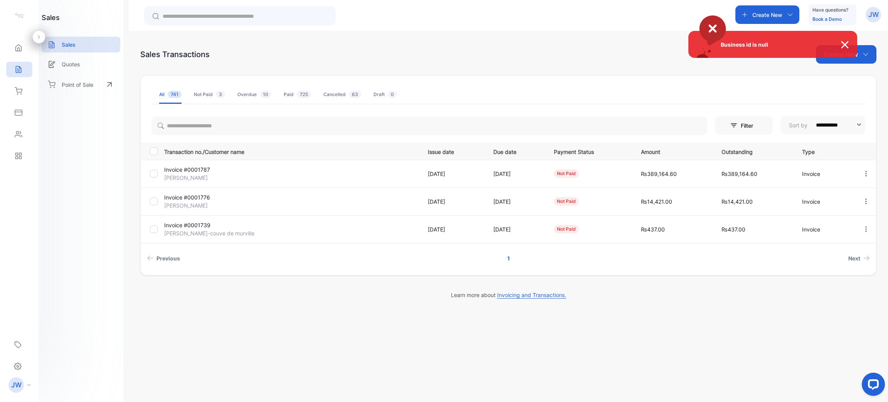
click at [65, 64] on div "Business id is null" at bounding box center [444, 201] width 888 height 402
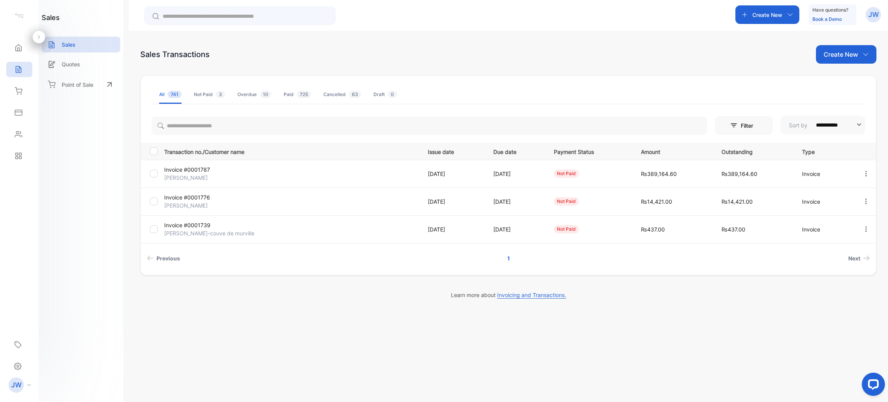
click at [65, 64] on p "Quotes" at bounding box center [71, 64] width 18 height 8
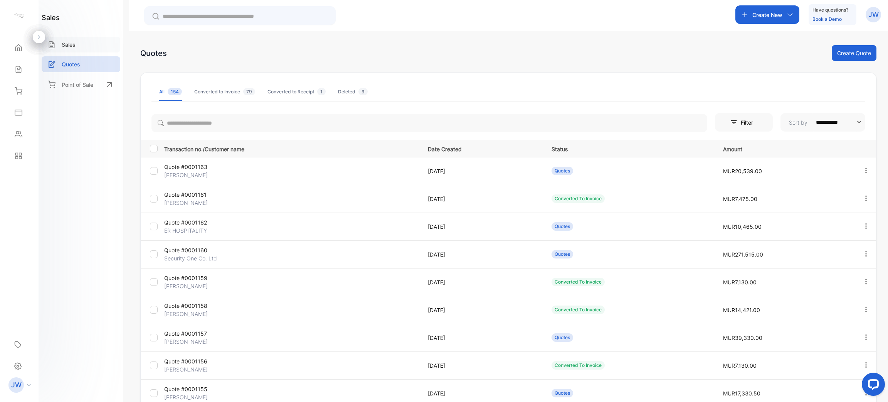
click at [71, 49] on div "Sales" at bounding box center [81, 45] width 79 height 16
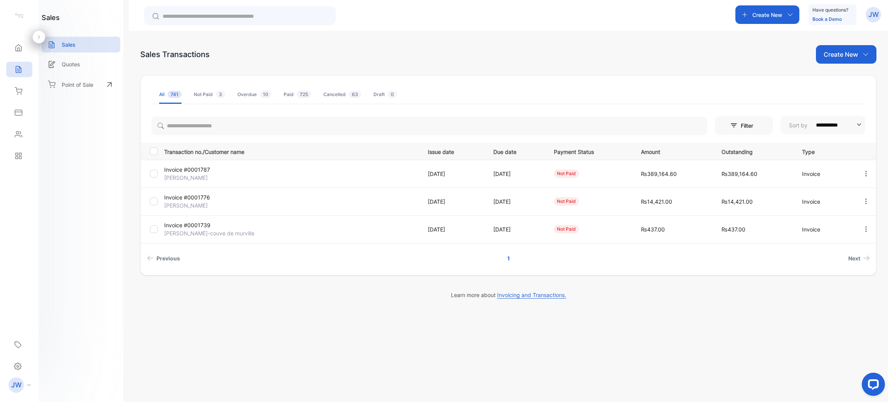
click at [730, 124] on icon "button" at bounding box center [734, 125] width 8 height 8
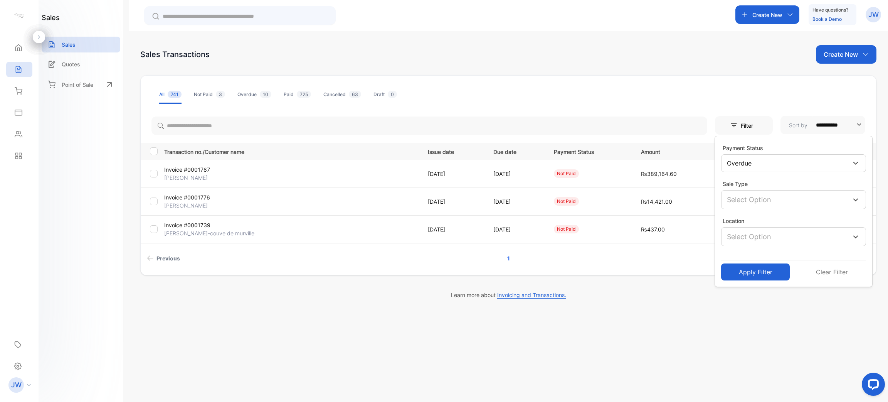
click at [733, 156] on div "Overdue" at bounding box center [793, 163] width 145 height 18
click at [738, 196] on p "Select Option" at bounding box center [749, 199] width 44 height 10
click at [741, 265] on button "Apply Filter" at bounding box center [755, 270] width 69 height 17
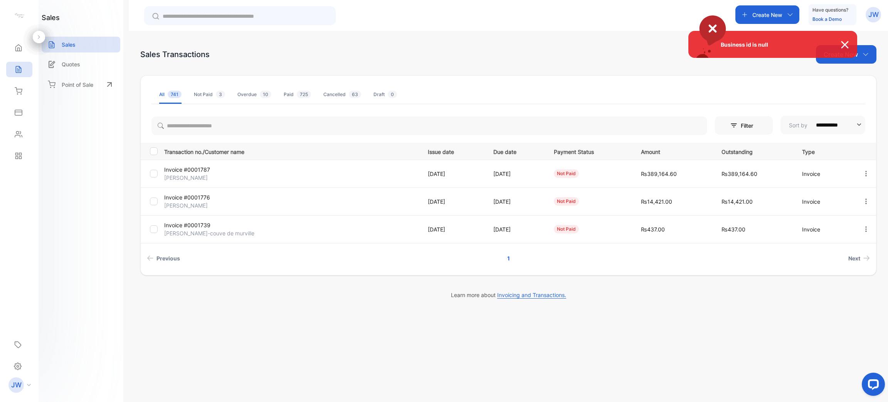
click at [263, 89] on div "Business id is null" at bounding box center [444, 201] width 888 height 402
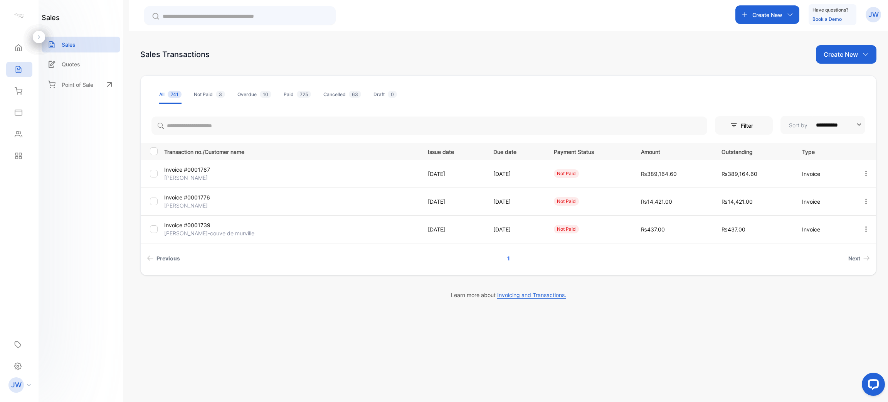
click at [254, 90] on li "Overdue 10" at bounding box center [254, 94] width 34 height 18
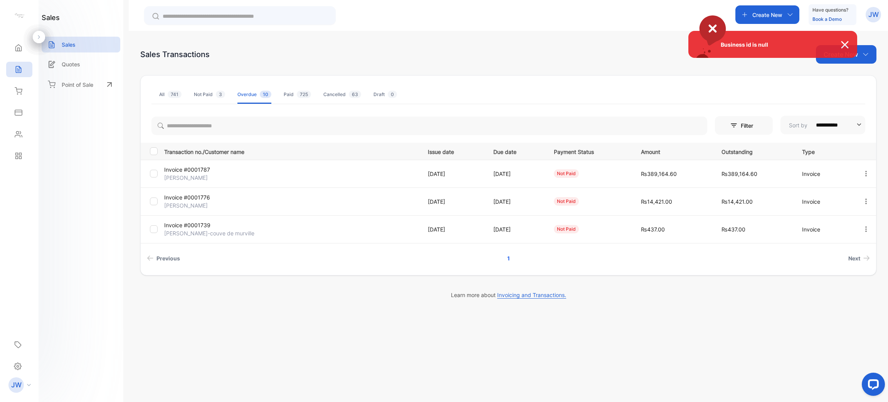
click at [151, 94] on div "Business id is null" at bounding box center [444, 201] width 888 height 402
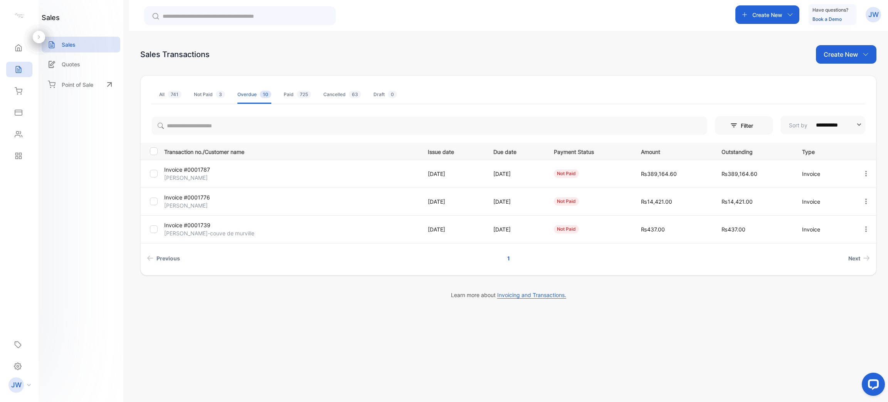
click at [163, 94] on div "All 741" at bounding box center [170, 94] width 22 height 7
click at [15, 89] on icon at bounding box center [19, 91] width 8 height 8
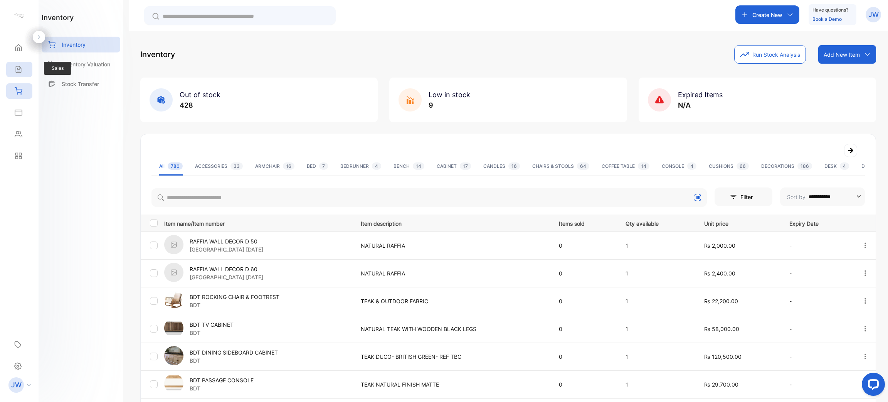
click at [21, 71] on icon at bounding box center [18, 69] width 5 height 7
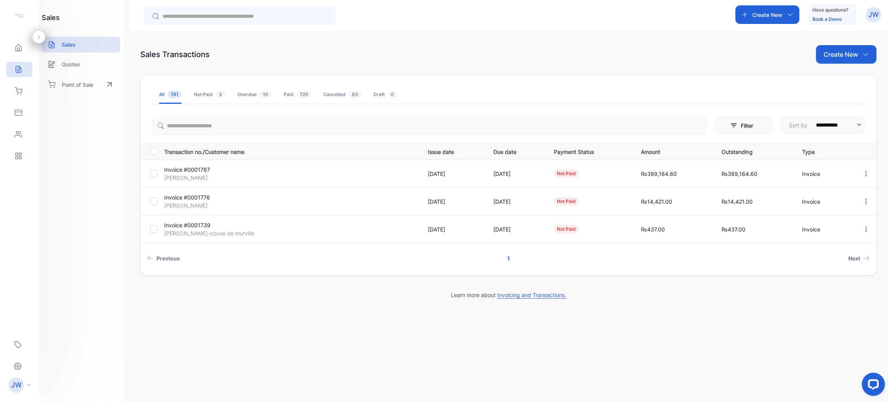
click at [741, 122] on p "Filter" at bounding box center [749, 125] width 17 height 8
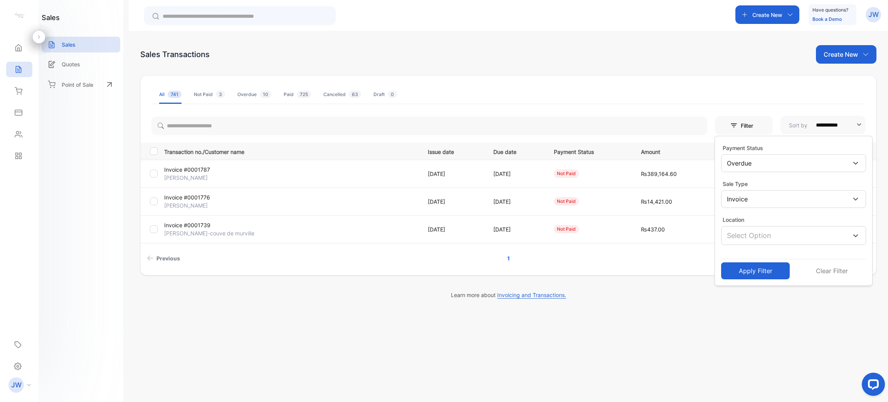
click at [825, 268] on button "Clear Filter" at bounding box center [831, 270] width 69 height 17
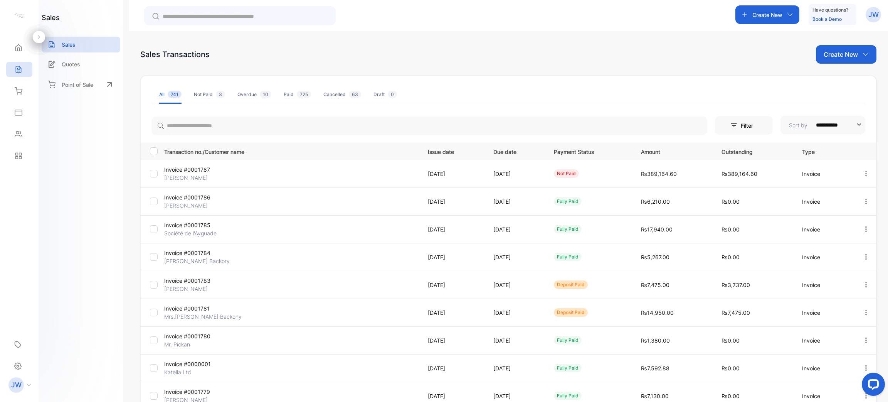
click at [752, 126] on p "Filter" at bounding box center [749, 125] width 17 height 8
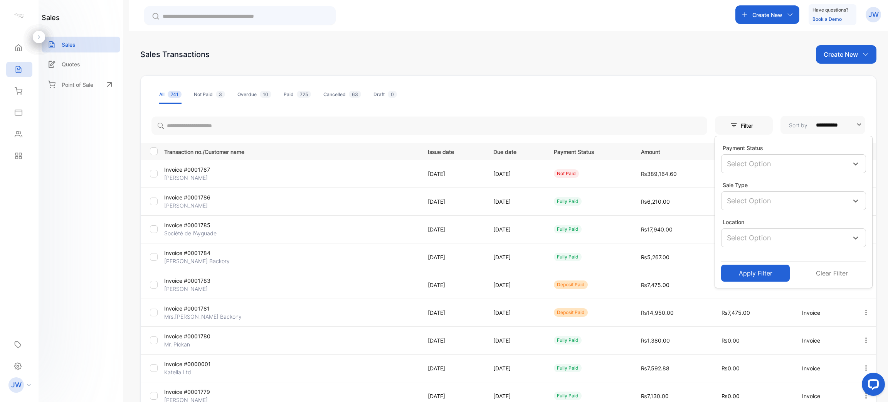
click at [734, 161] on p "Select Option" at bounding box center [749, 163] width 44 height 10
click at [731, 238] on div at bounding box center [733, 234] width 8 height 8
click at [747, 269] on button "Apply Filter" at bounding box center [755, 271] width 69 height 17
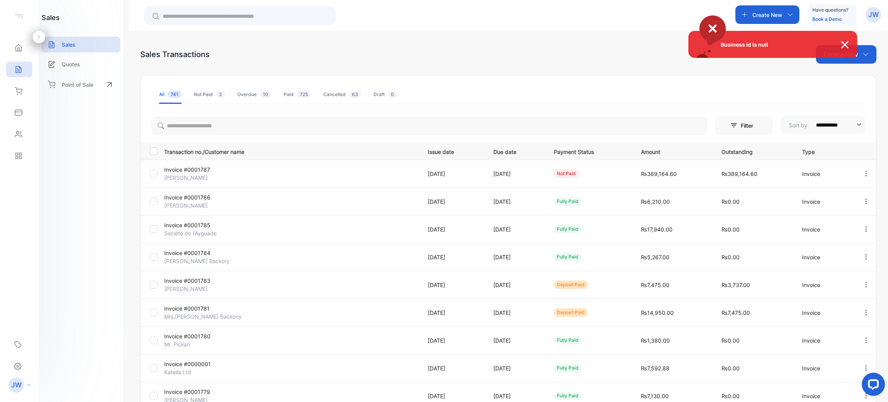
click at [744, 131] on div "Business id is null" at bounding box center [444, 201] width 888 height 402
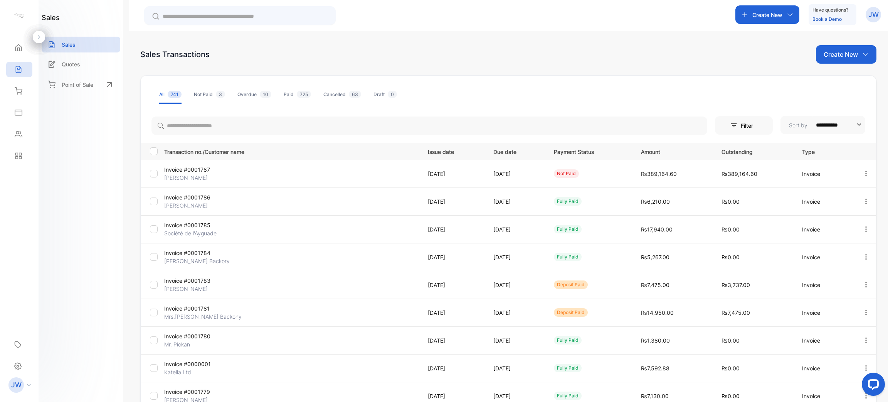
click at [739, 132] on div "Filter" at bounding box center [744, 125] width 58 height 18
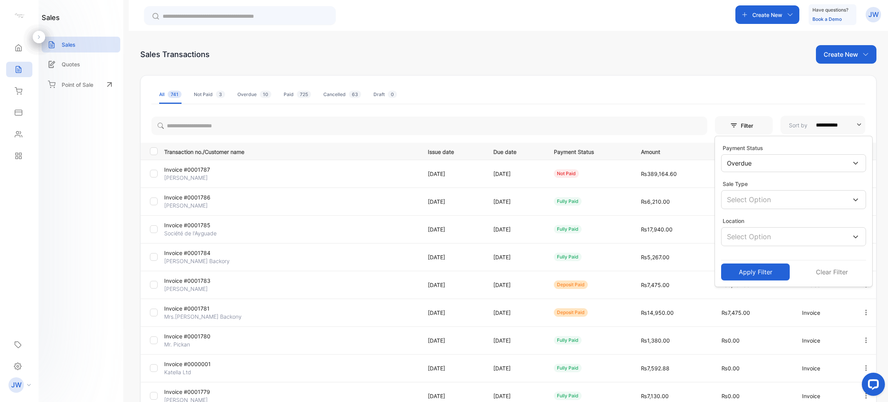
click at [739, 182] on label "Sale Type" at bounding box center [734, 183] width 27 height 7
click at [738, 188] on div "Sale Type" at bounding box center [793, 183] width 145 height 10
click at [734, 200] on p "Select Option" at bounding box center [749, 199] width 44 height 10
click at [728, 229] on div "Receipt" at bounding box center [793, 237] width 145 height 17
click at [729, 222] on div at bounding box center [733, 221] width 8 height 8
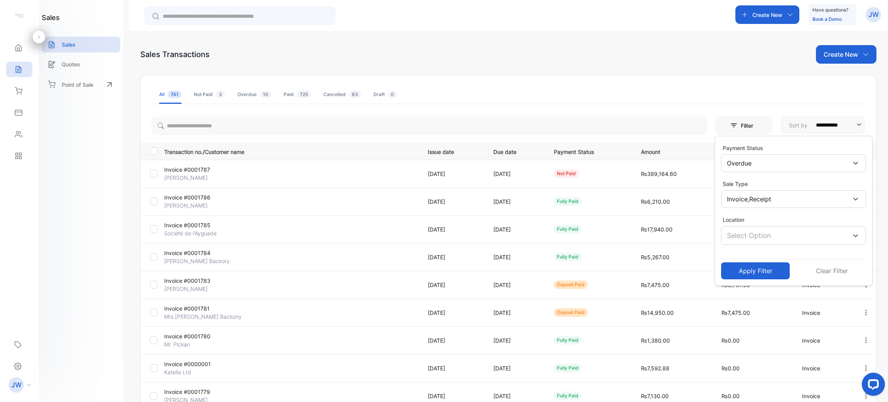
click at [731, 267] on button "Apply Filter" at bounding box center [755, 270] width 69 height 17
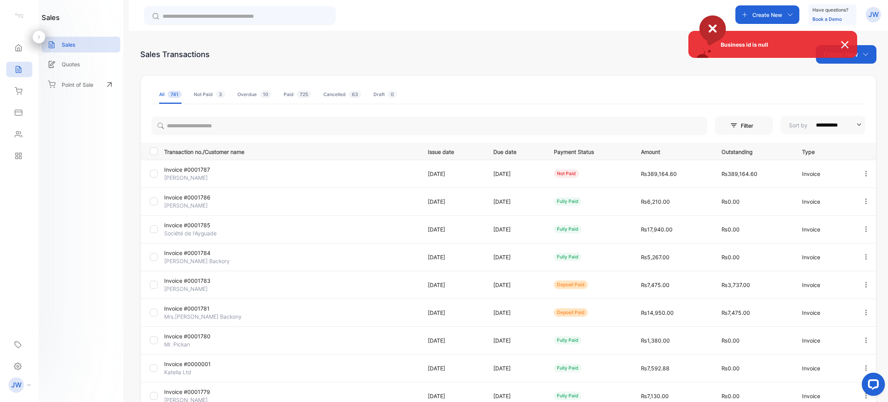
click at [223, 95] on div "Business id is null" at bounding box center [444, 201] width 888 height 402
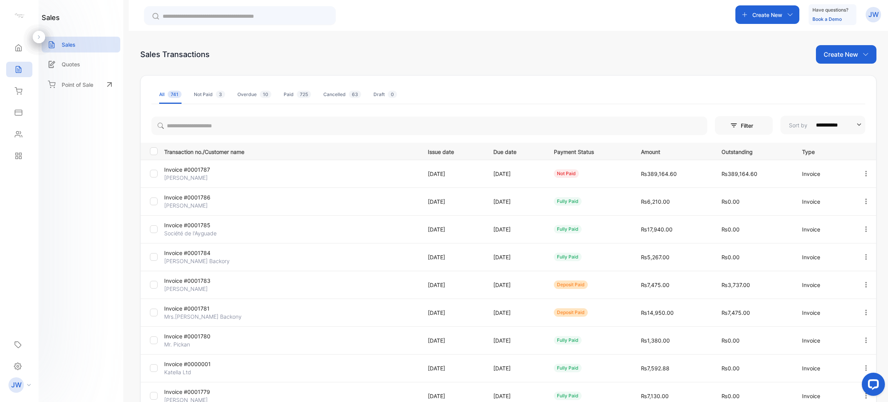
click at [348, 101] on li "Cancelled 63" at bounding box center [342, 94] width 38 height 18
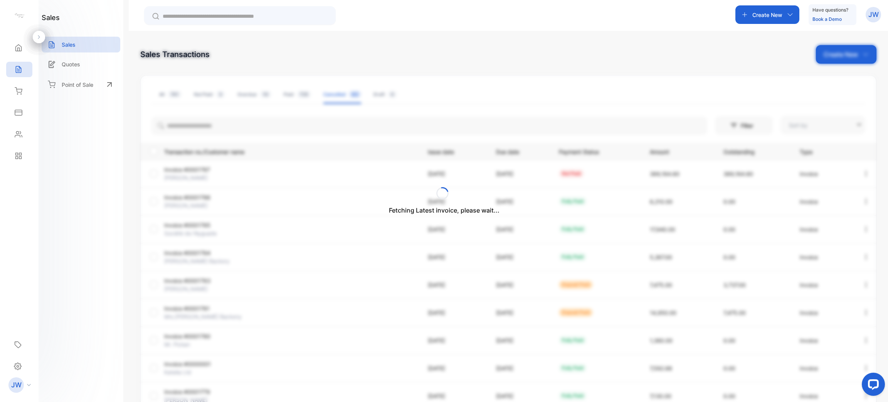
type input "**********"
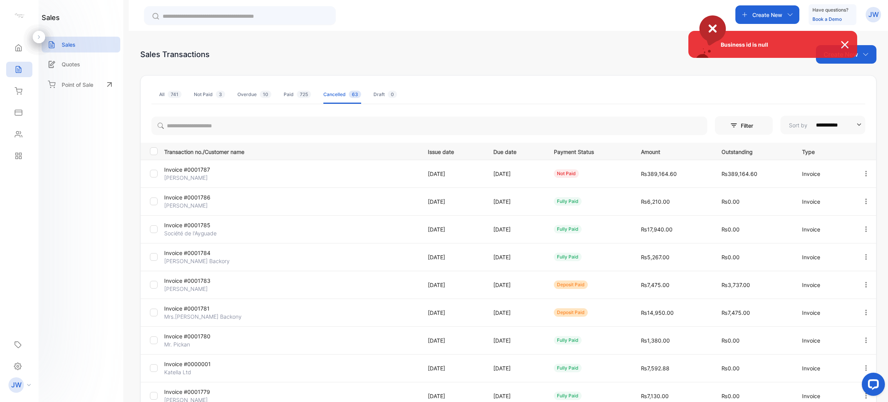
click at [178, 92] on div "Business id is null" at bounding box center [444, 201] width 888 height 402
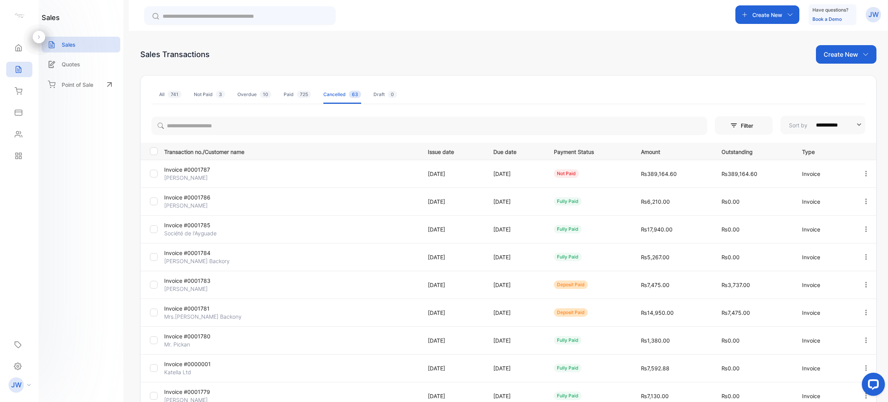
click at [178, 92] on span "741" at bounding box center [175, 94] width 14 height 7
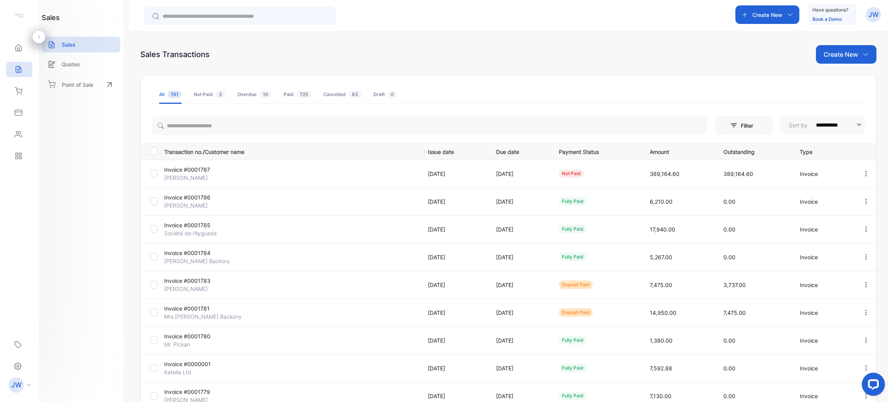
click at [235, 90] on ul "All 741 Not Paid 3 Overdue 10 Paid 725 Cancelled 63 Draft 0" at bounding box center [508, 94] width 714 height 19
click at [237, 94] on div "Overdue 10" at bounding box center [254, 94] width 34 height 7
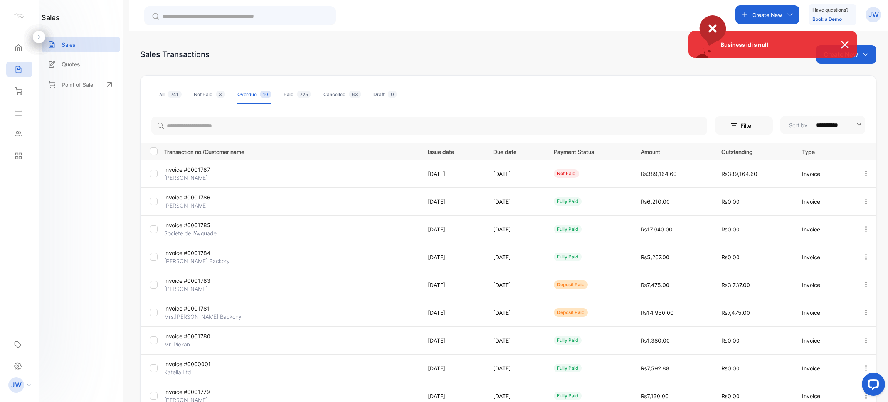
click at [177, 97] on div "Business id is null" at bounding box center [444, 201] width 888 height 402
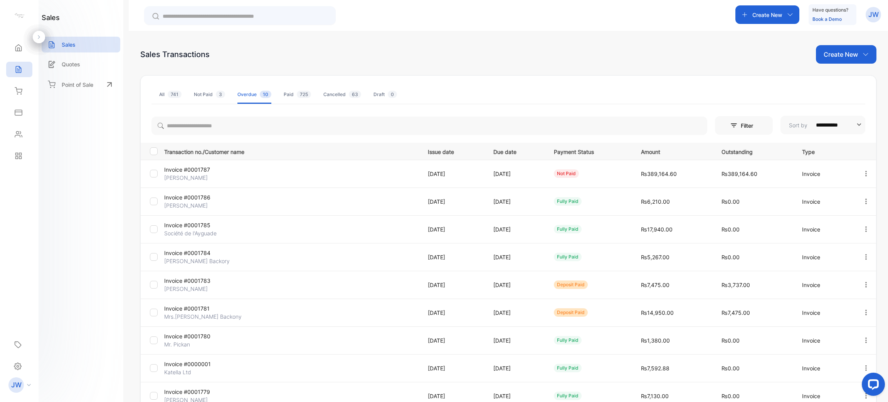
click at [177, 97] on span "741" at bounding box center [175, 94] width 14 height 7
click at [19, 92] on icon at bounding box center [19, 91] width 8 height 8
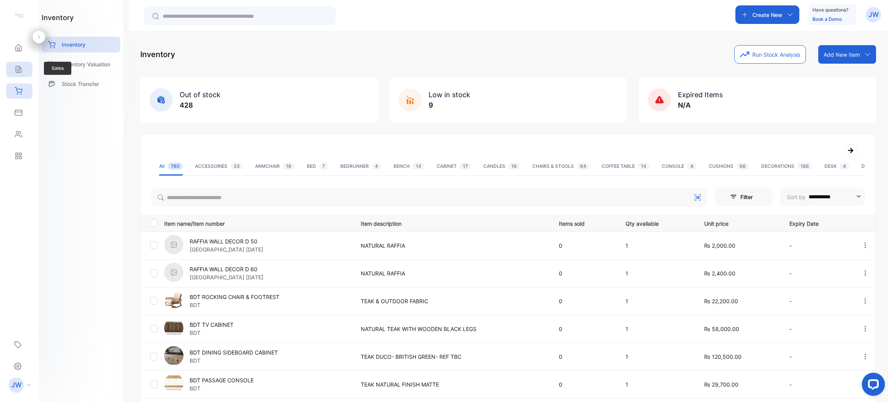
click at [22, 69] on icon at bounding box center [19, 70] width 8 height 8
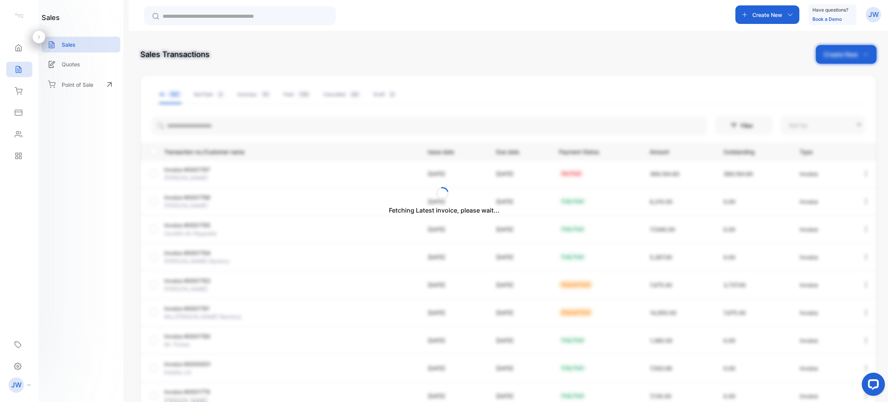
type input "**********"
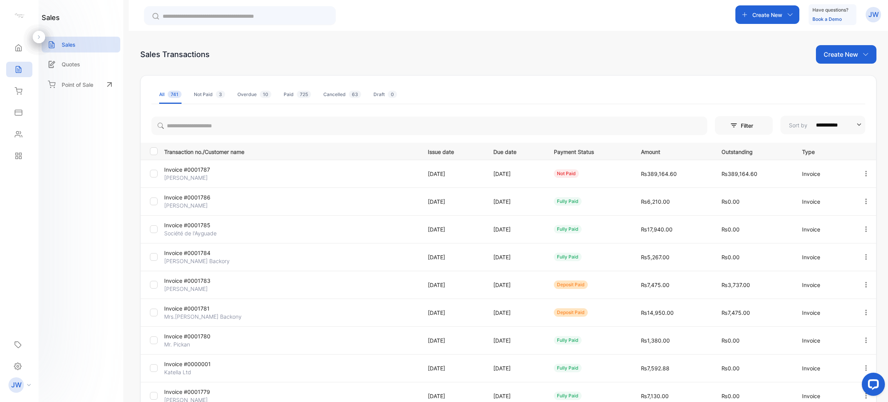
click at [752, 127] on p "Filter" at bounding box center [749, 125] width 17 height 8
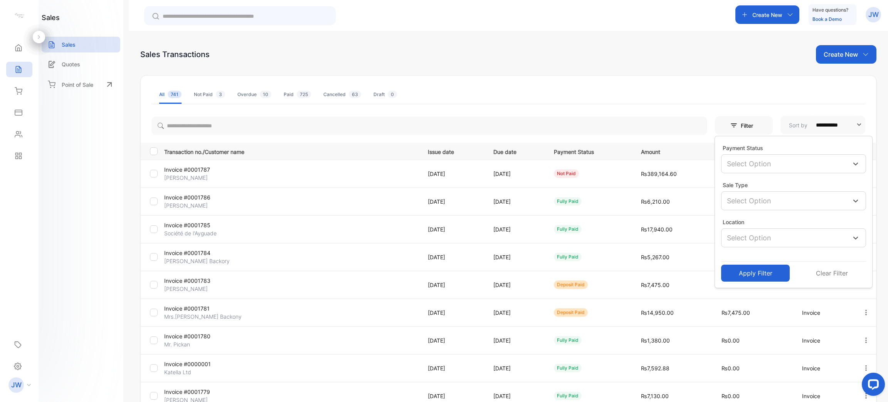
click at [752, 127] on p "Filter" at bounding box center [749, 125] width 17 height 8
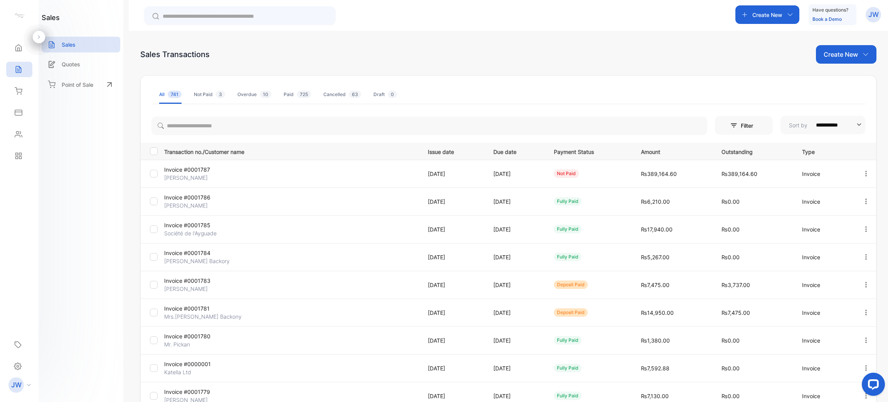
click at [743, 121] on p "Filter" at bounding box center [749, 125] width 17 height 8
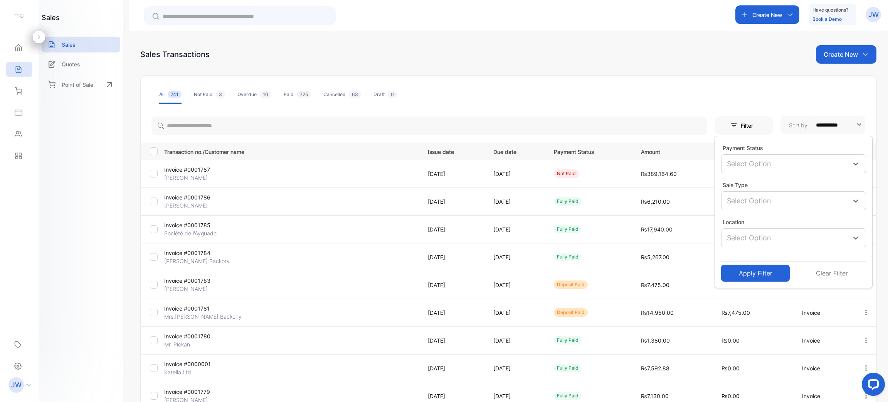
click at [733, 170] on div "Select Option" at bounding box center [793, 163] width 145 height 19
click at [731, 242] on div "Overdue" at bounding box center [793, 234] width 145 height 17
click at [736, 275] on button "Apply Filter" at bounding box center [755, 271] width 69 height 17
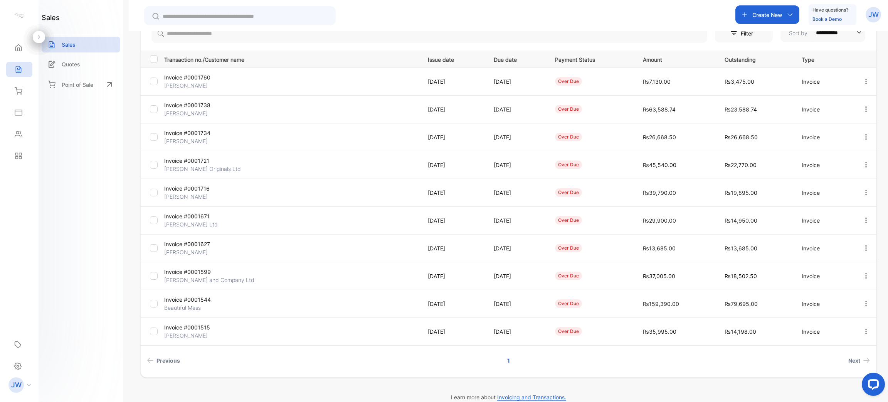
scroll to position [103, 0]
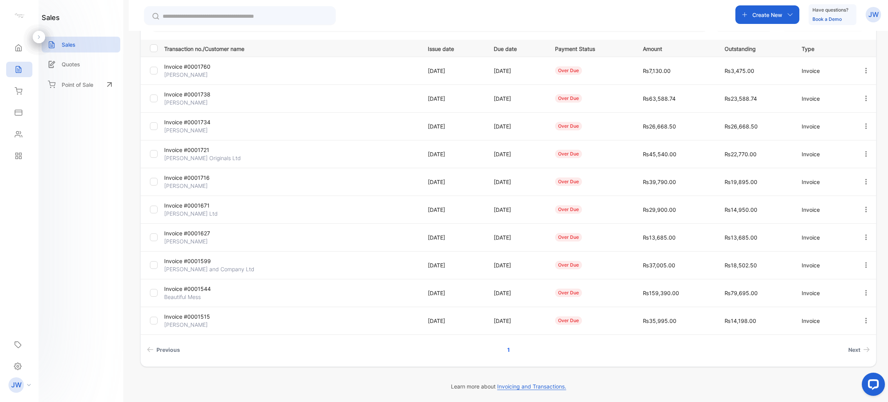
click at [215, 208] on p "Invoice #0001671" at bounding box center [206, 205] width 85 height 8
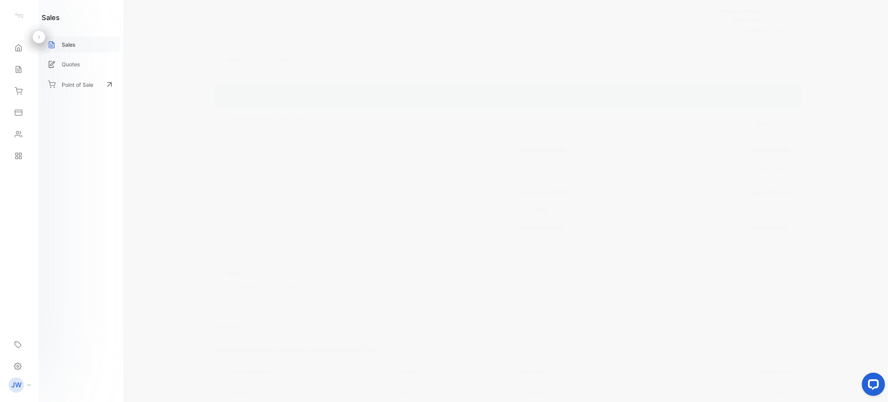
click at [87, 41] on div "Sales" at bounding box center [81, 45] width 79 height 16
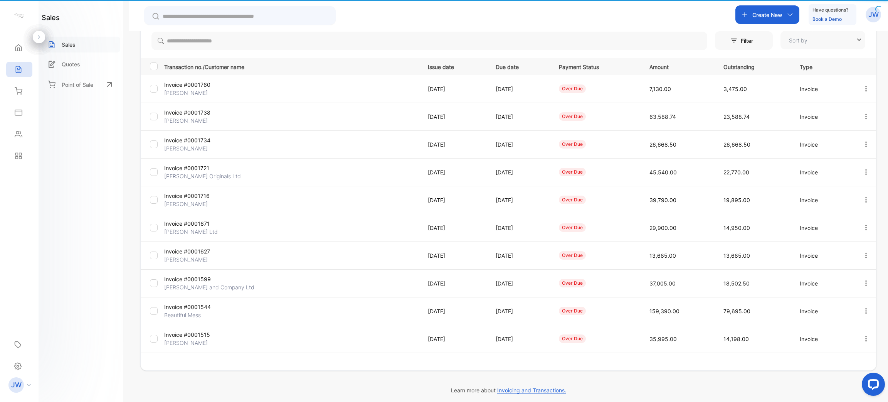
type input "**********"
